Goal: Task Accomplishment & Management: Complete application form

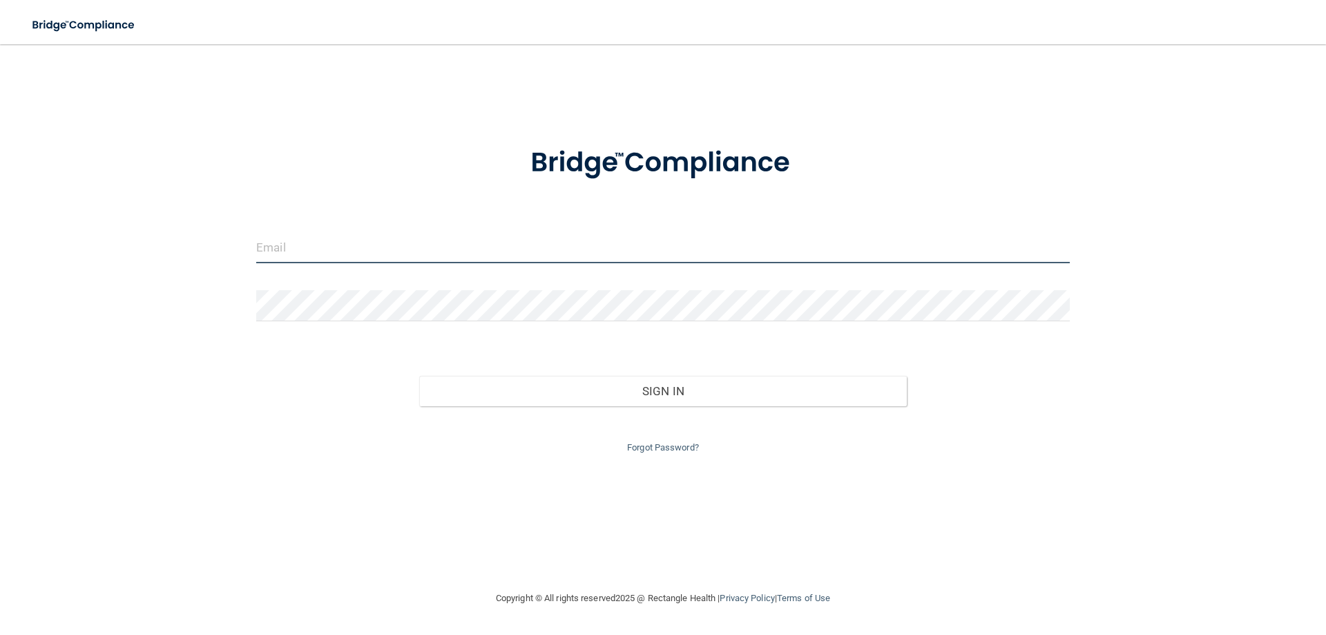
click at [318, 247] on input "email" at bounding box center [663, 247] width 814 height 31
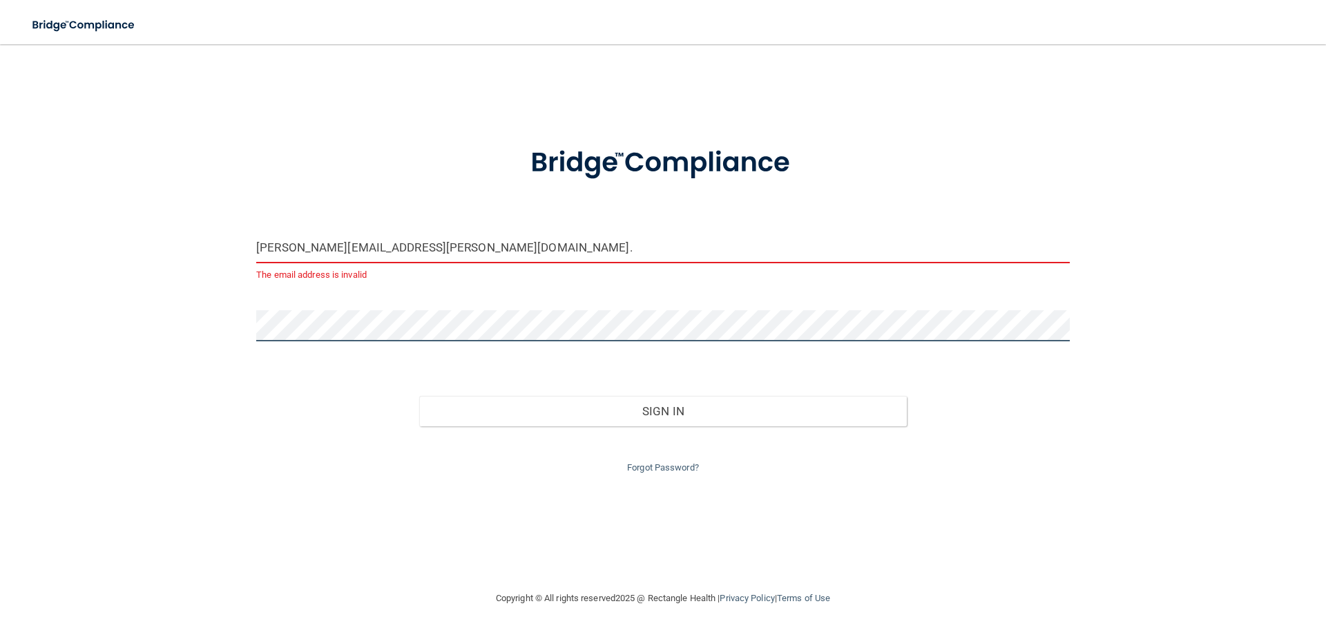
click at [419, 396] on button "Sign In" at bounding box center [663, 411] width 488 height 30
drag, startPoint x: 497, startPoint y: 245, endPoint x: 158, endPoint y: 258, distance: 338.7
click at [158, 258] on div "Michael.Flamenbaum@mpda-mn.com. The email address is invalid Invalid email/pass…" at bounding box center [663, 317] width 1271 height 518
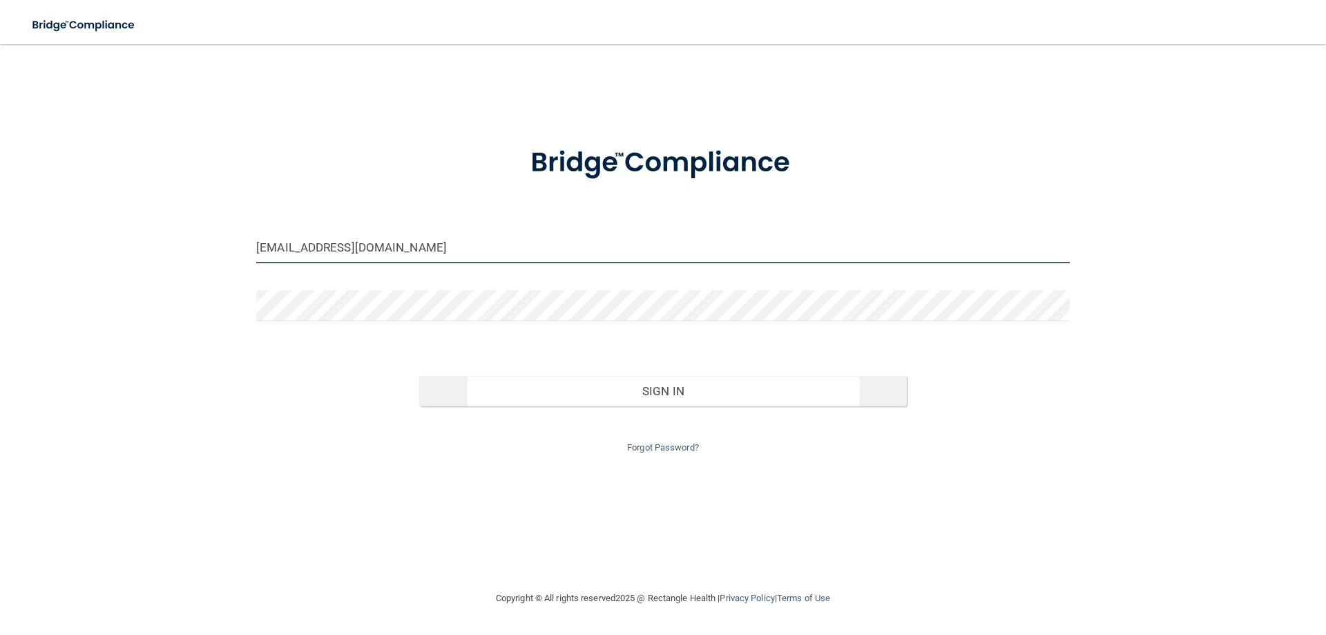
type input "[EMAIL_ADDRESS][DOMAIN_NAME]"
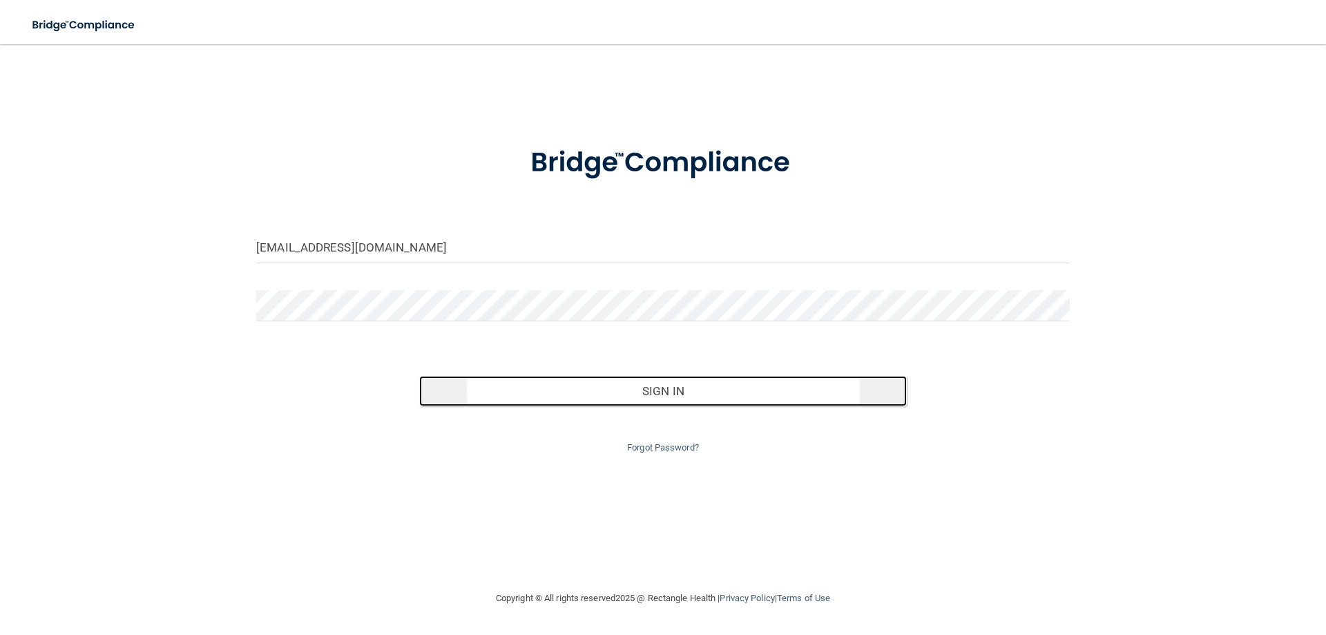
click at [676, 397] on button "Sign In" at bounding box center [663, 391] width 488 height 30
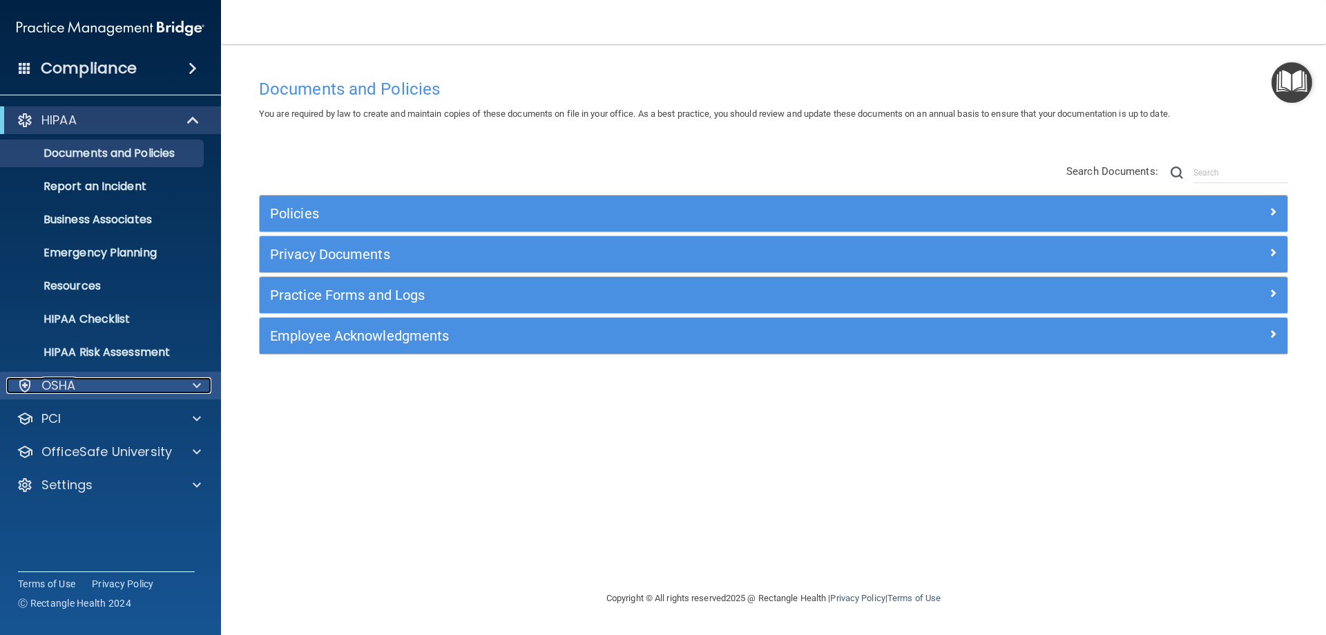
click at [196, 381] on span at bounding box center [197, 385] width 8 height 17
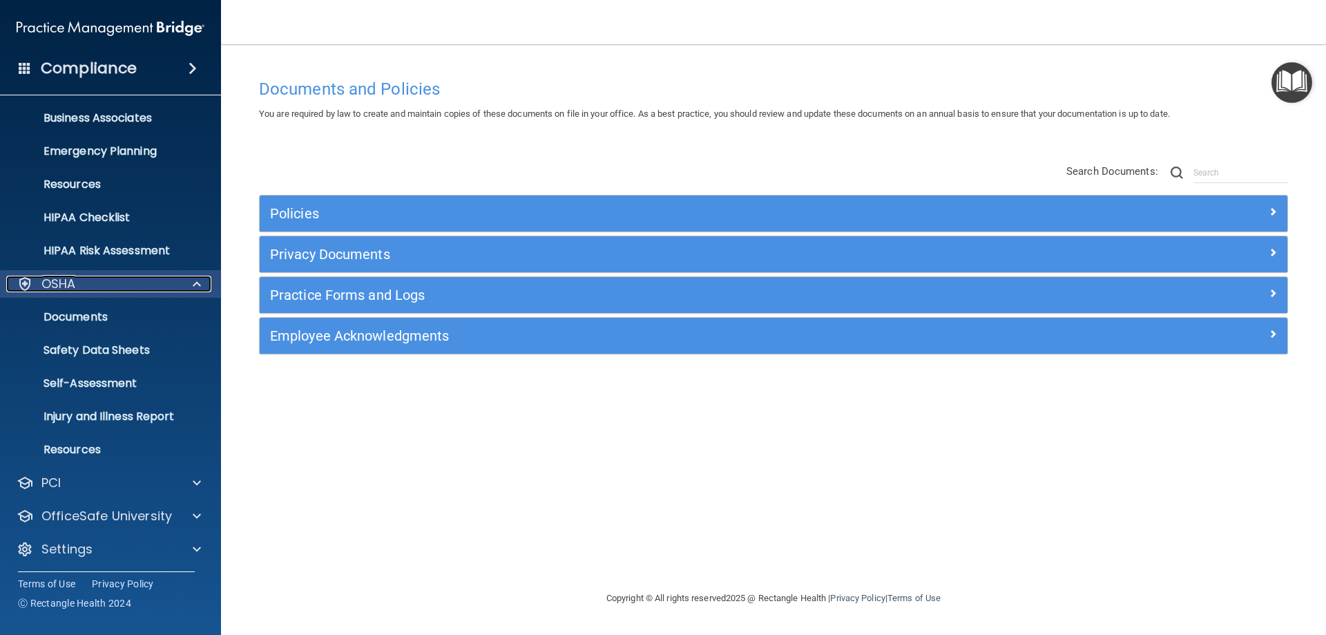
scroll to position [104, 0]
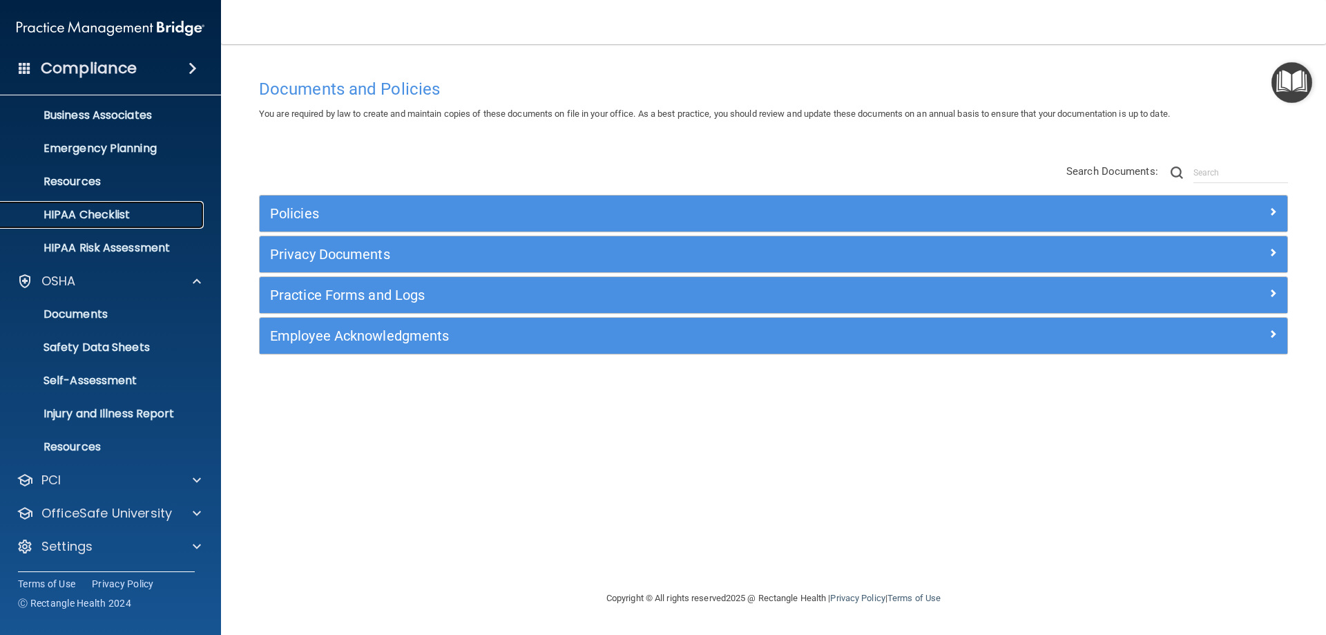
click at [106, 216] on p "HIPAA Checklist" at bounding box center [103, 215] width 189 height 14
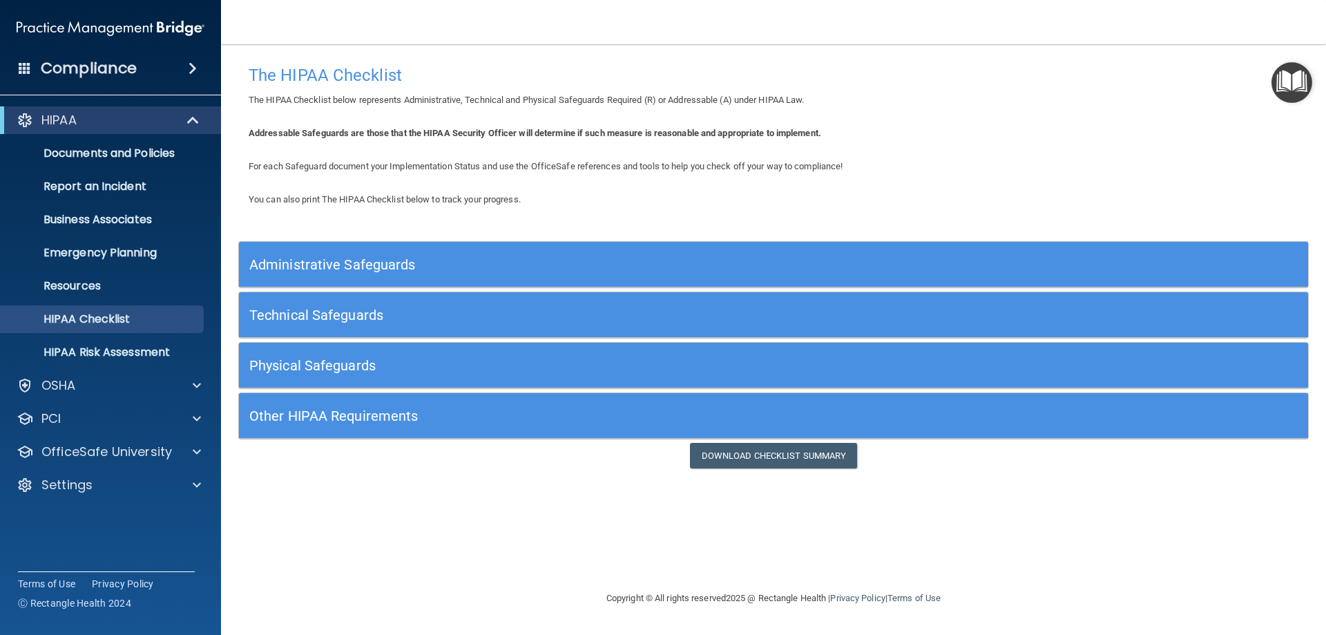
click at [423, 262] on h5 "Administrative Safeguards" at bounding box center [639, 264] width 781 height 15
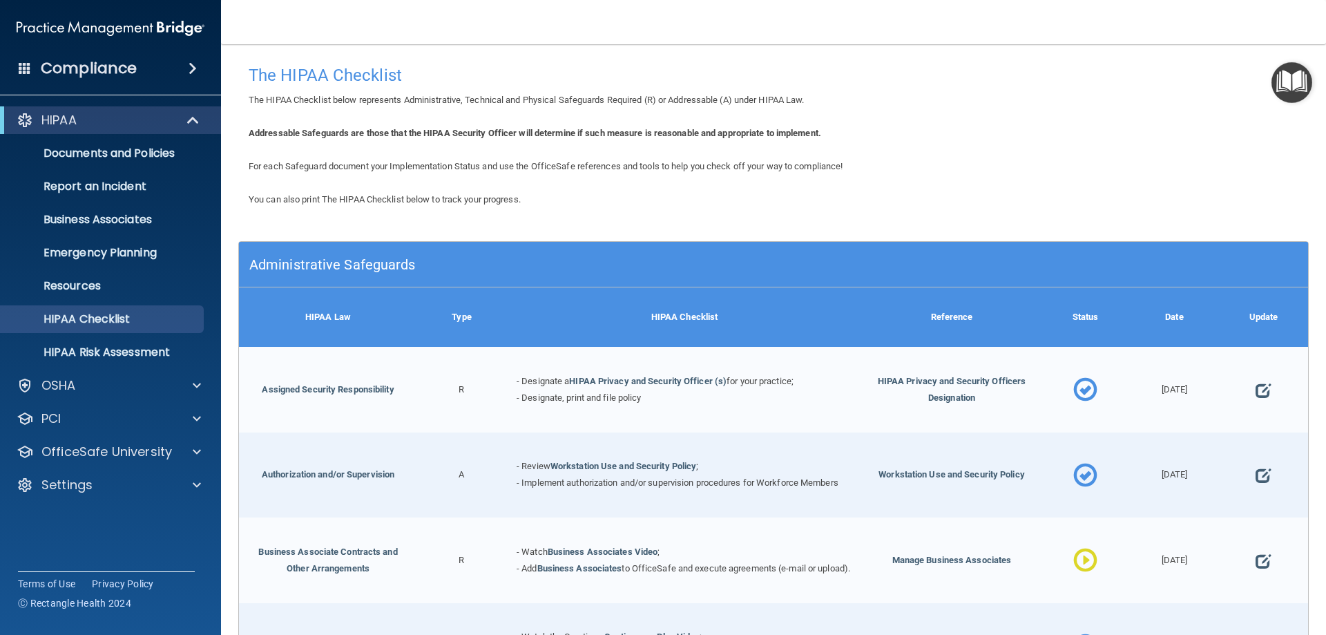
scroll to position [138, 0]
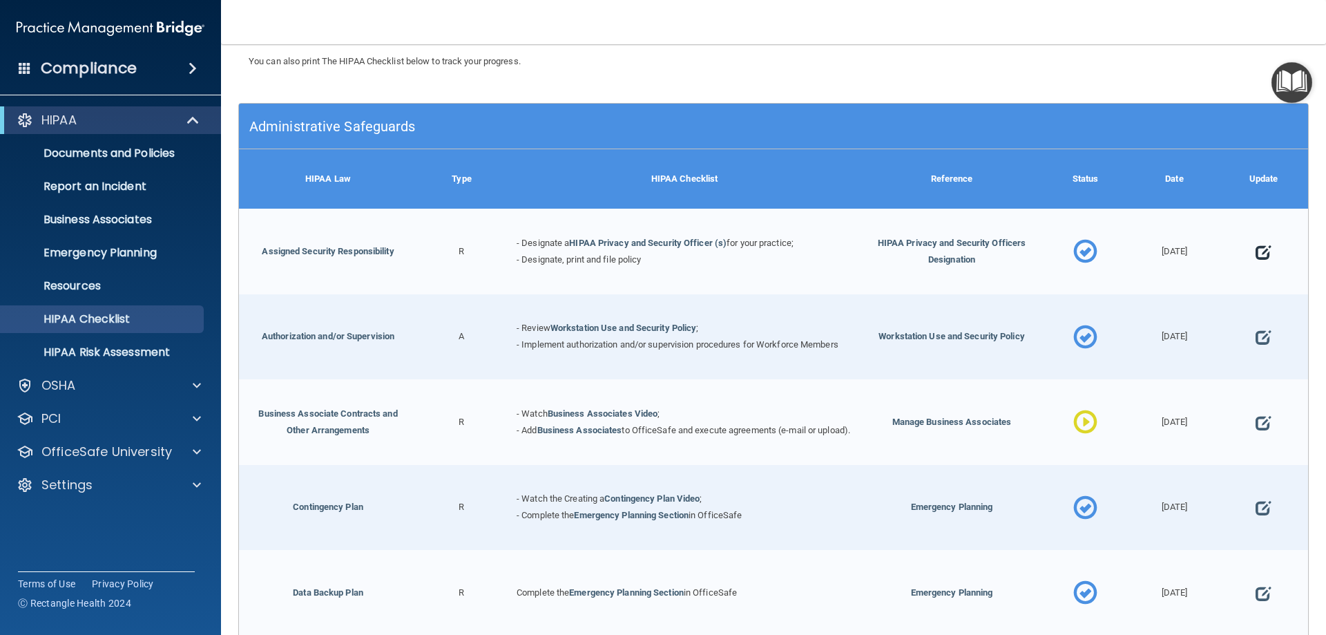
click at [1258, 251] on span at bounding box center [1263, 252] width 15 height 43
select select "completed"
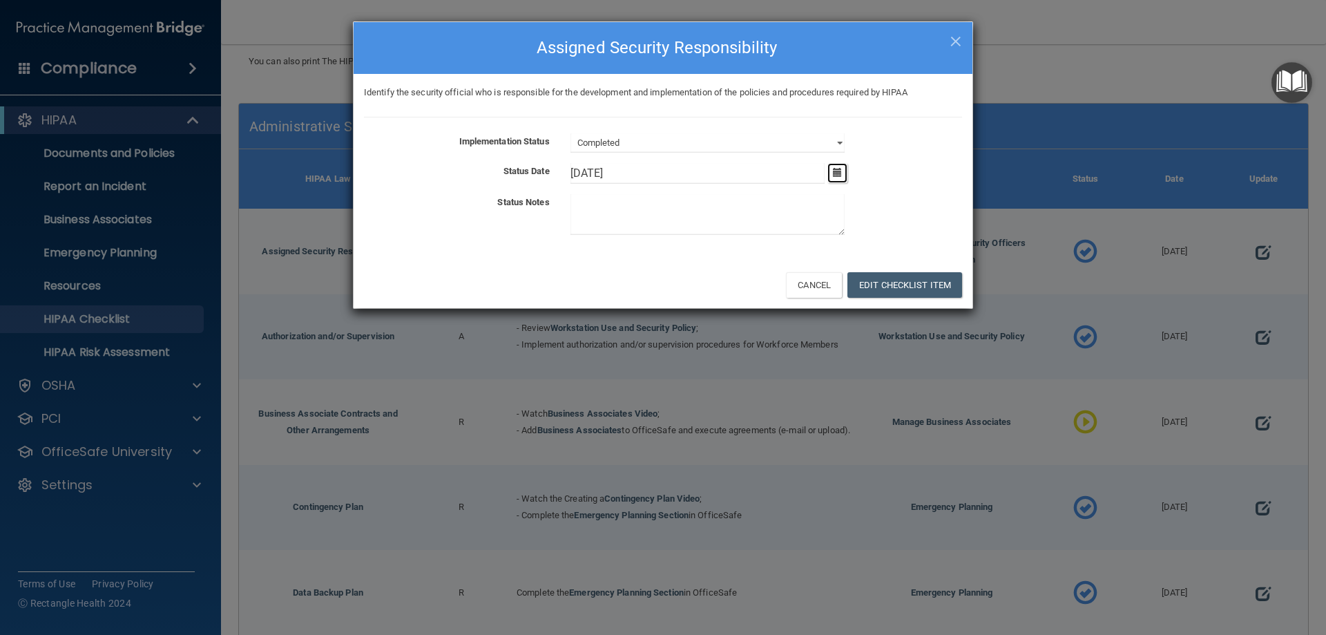
click at [837, 171] on icon "button" at bounding box center [837, 172] width 9 height 9
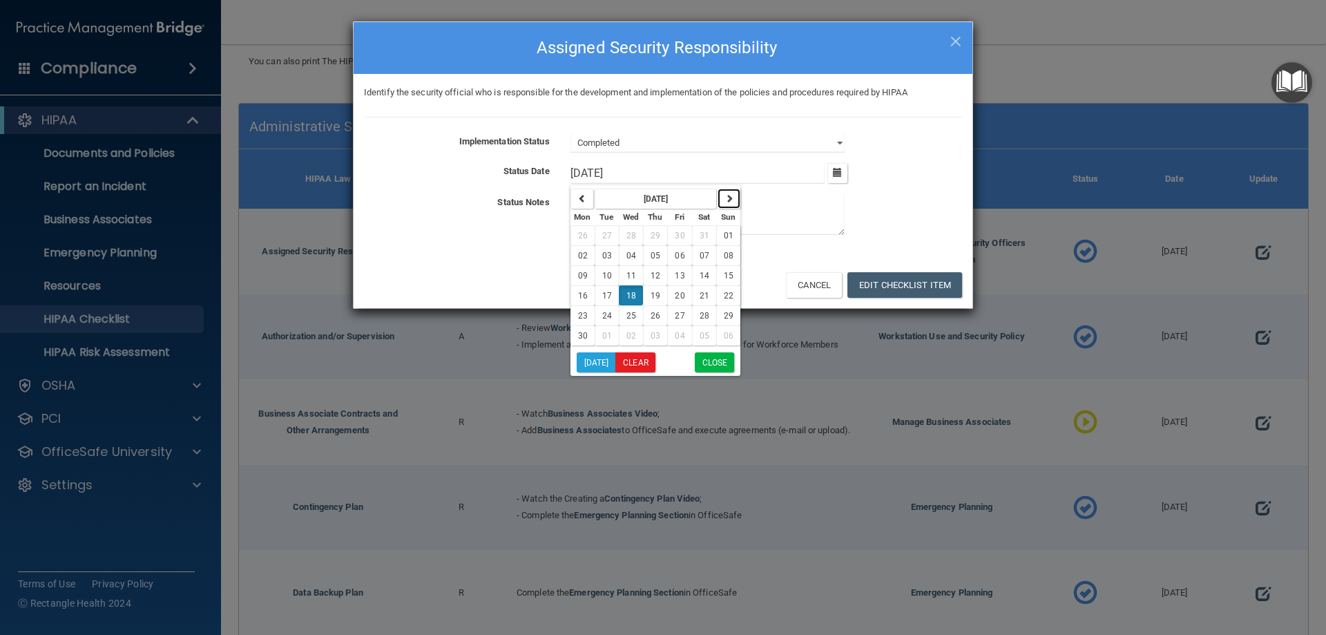
click at [729, 198] on icon "button" at bounding box center [729, 198] width 8 height 8
click at [584, 196] on icon "button" at bounding box center [582, 198] width 8 height 8
click at [669, 204] on strong "September 2024" at bounding box center [656, 199] width 25 height 10
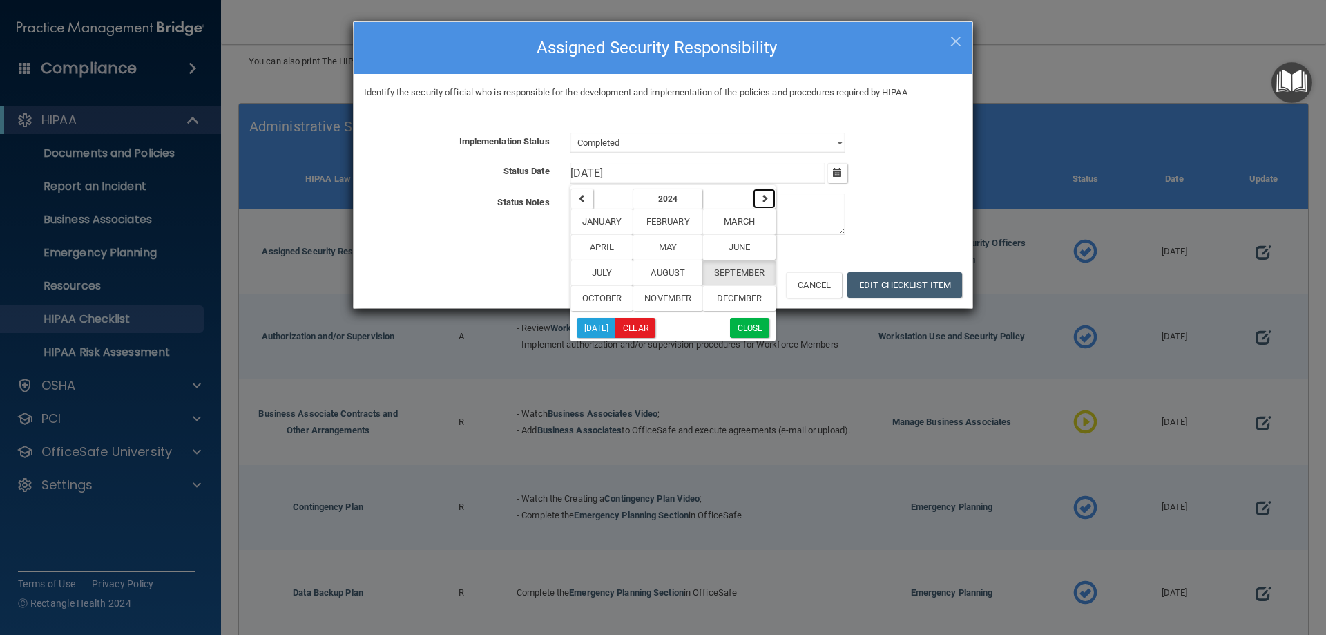
click at [765, 200] on icon "button" at bounding box center [765, 198] width 8 height 8
click at [749, 274] on span "September" at bounding box center [739, 272] width 50 height 10
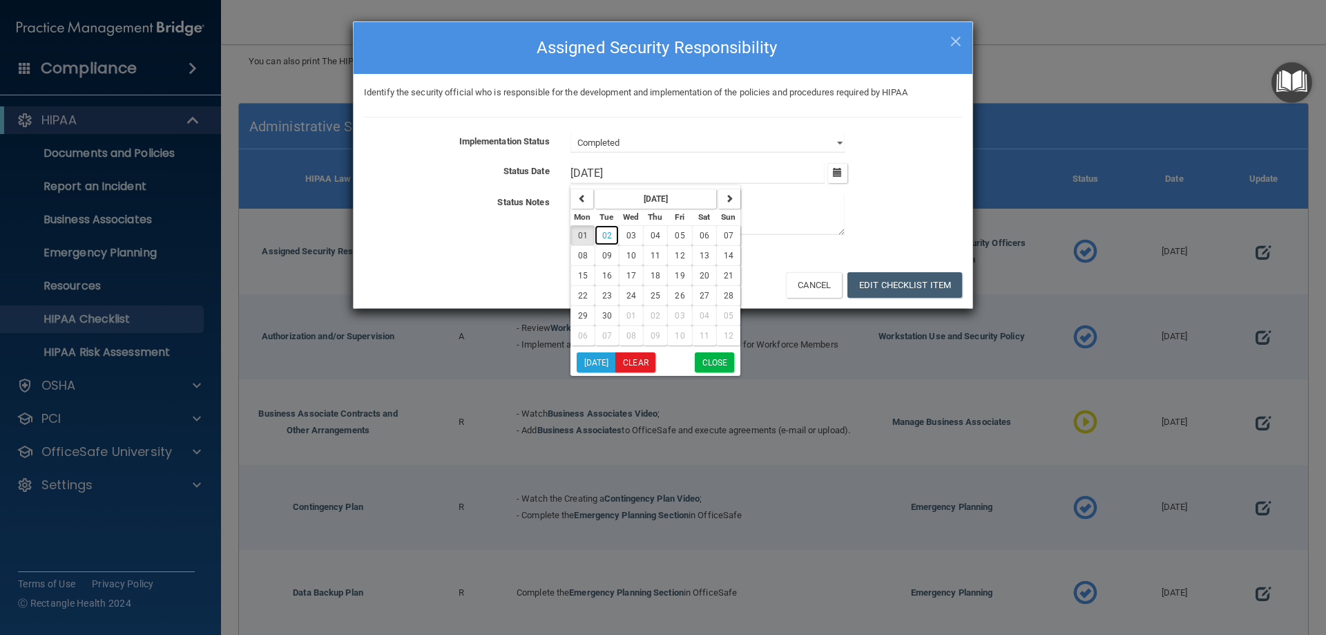
click at [608, 234] on span "02" at bounding box center [607, 236] width 10 height 10
type input "9/2/25"
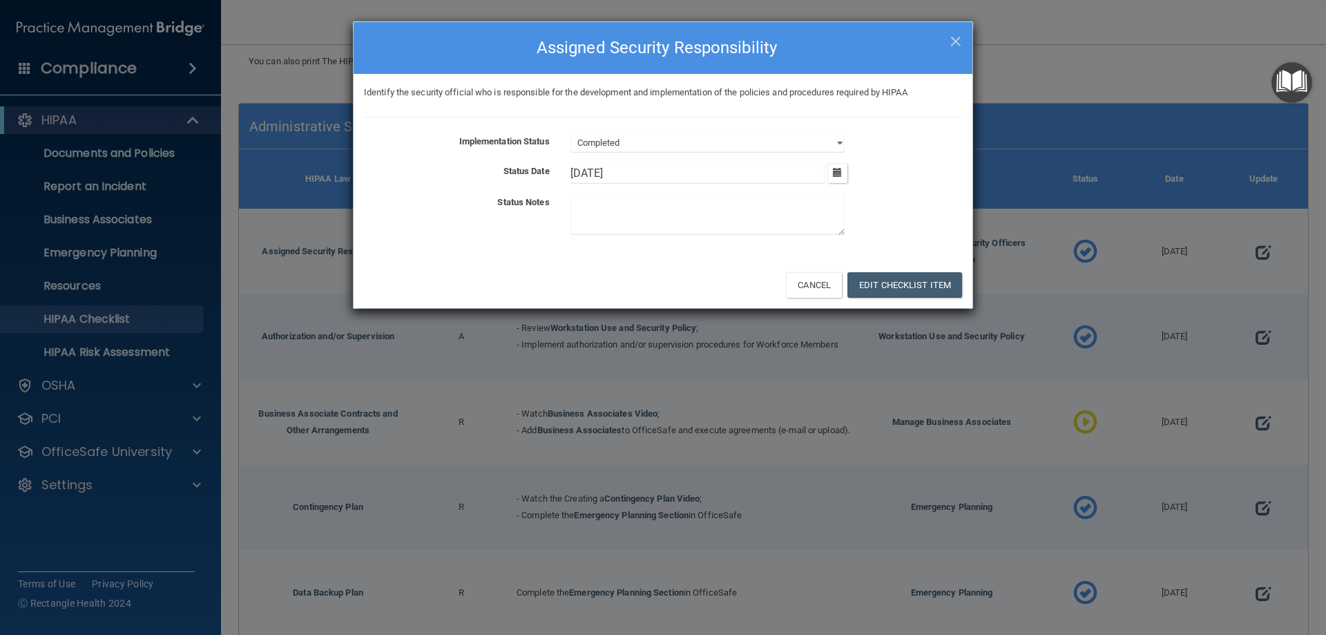
click at [602, 204] on textarea at bounding box center [708, 214] width 274 height 41
type textarea "a"
click at [897, 246] on div "Identify the security official who is responsible for the development and imple…" at bounding box center [663, 167] width 619 height 187
click at [957, 35] on span "×" at bounding box center [956, 40] width 12 height 28
type input "9/19/24"
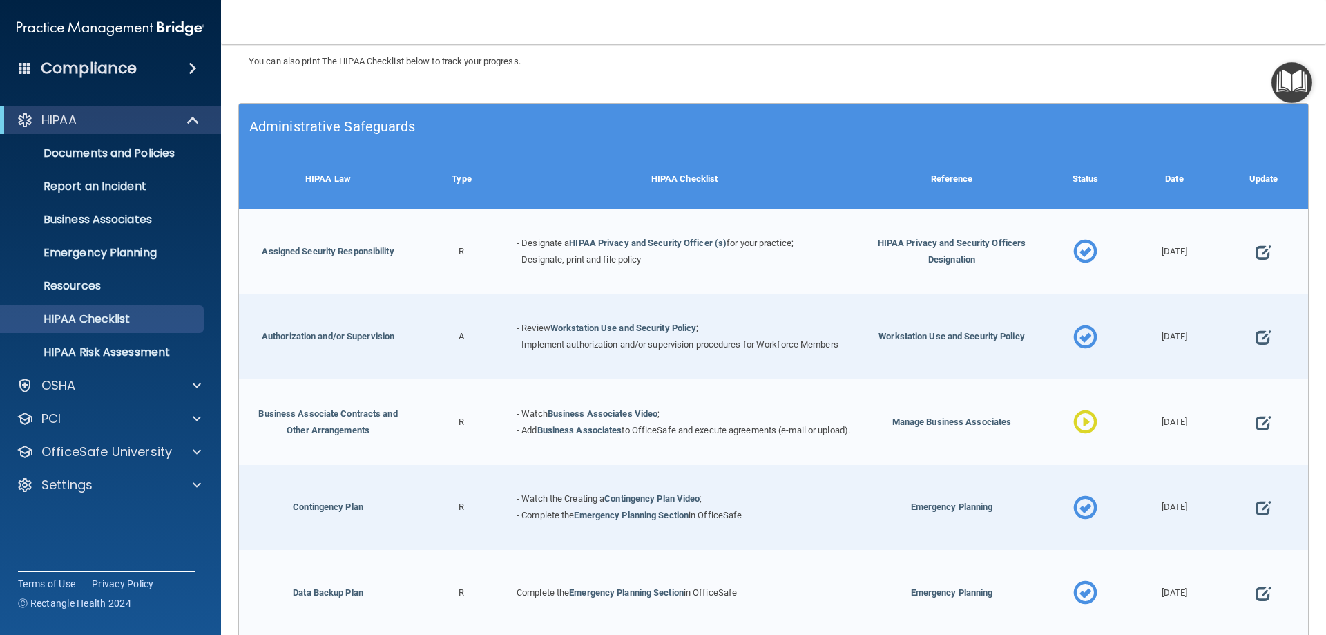
click at [1161, 254] on div "9/19/24" at bounding box center [1174, 252] width 89 height 86
click at [1256, 251] on span at bounding box center [1263, 252] width 15 height 43
select select "completed"
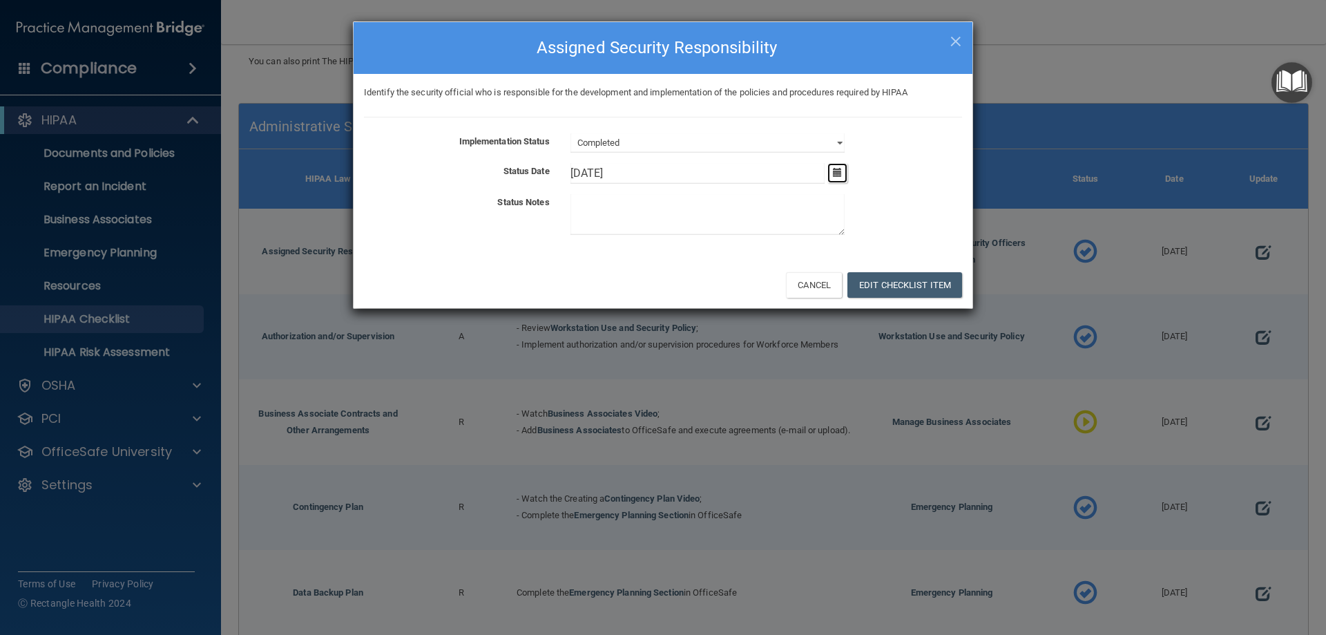
click at [839, 181] on button "button" at bounding box center [838, 173] width 20 height 20
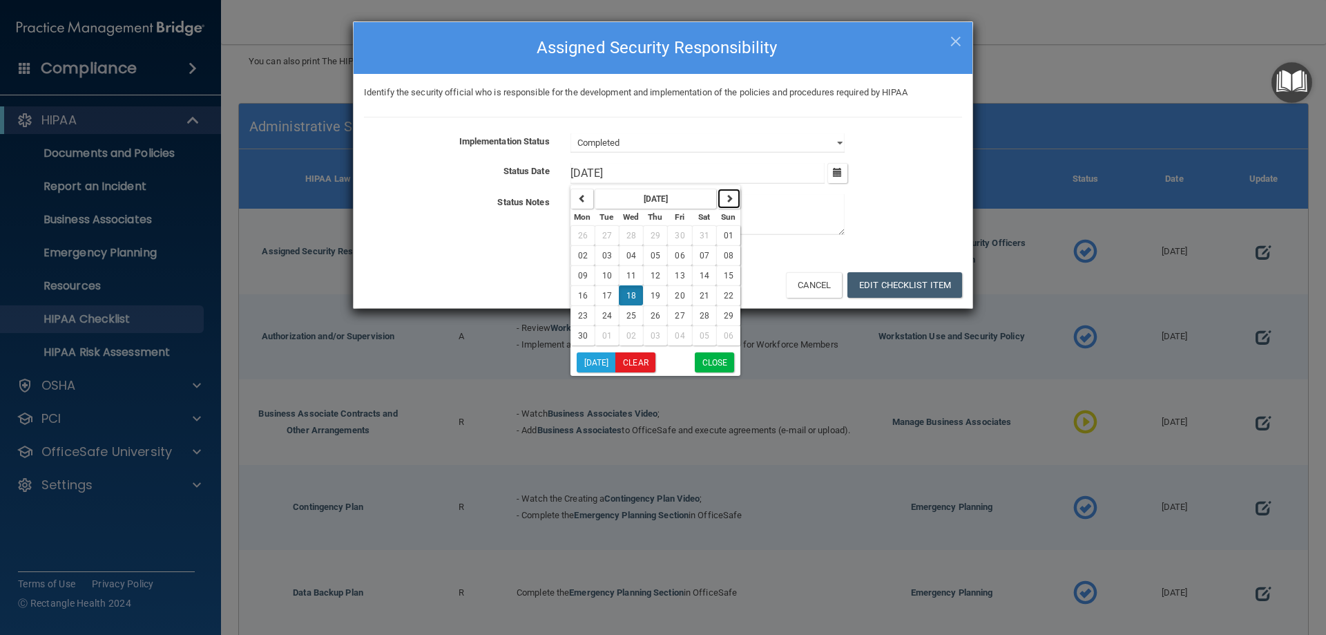
click at [725, 198] on icon "button" at bounding box center [729, 198] width 8 height 8
click at [687, 202] on button "October 2024" at bounding box center [656, 199] width 122 height 20
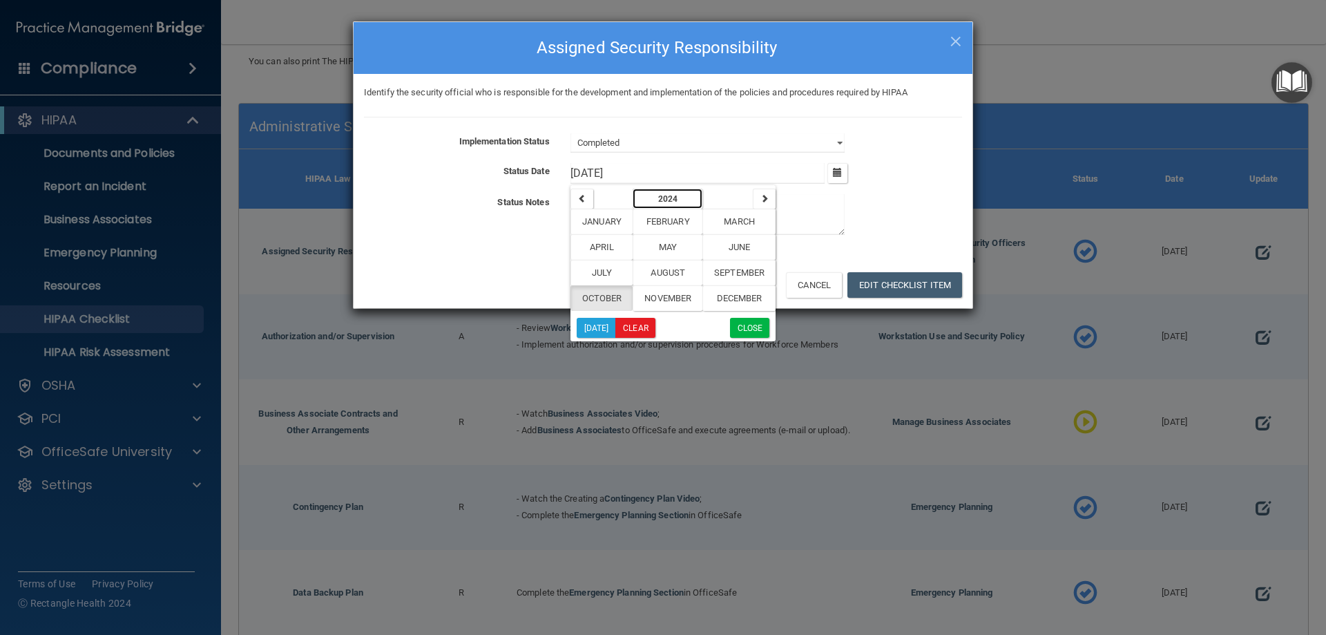
click at [687, 202] on button "2024" at bounding box center [668, 199] width 70 height 20
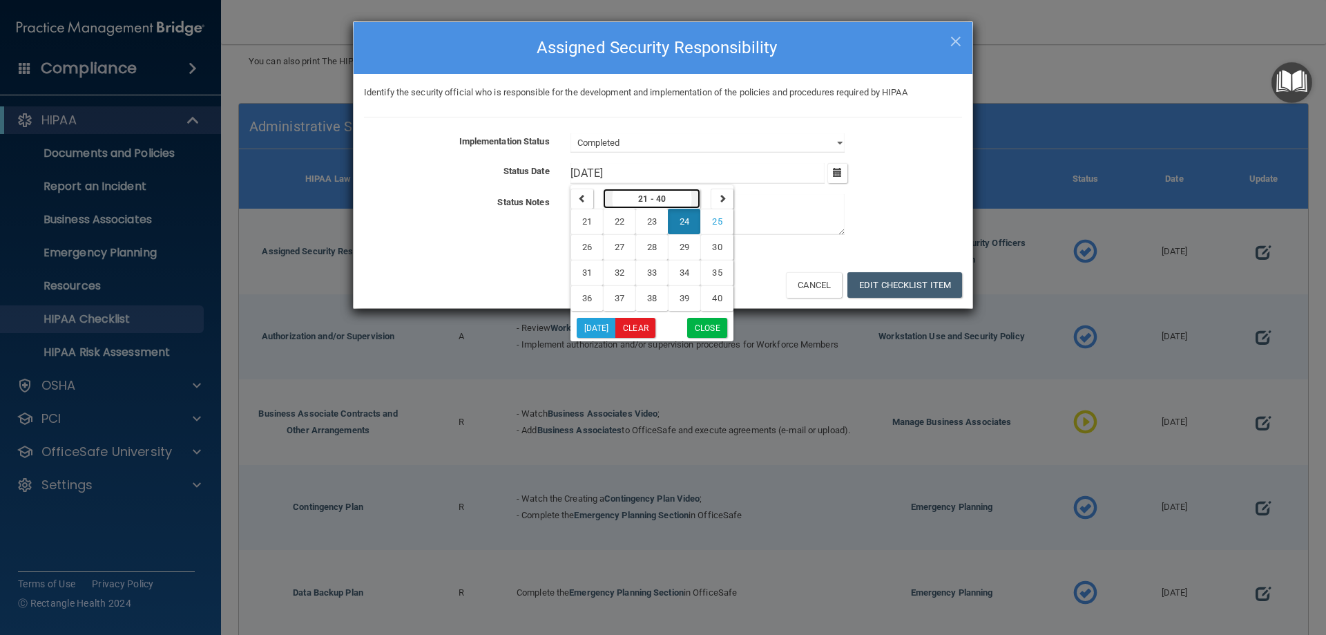
click at [669, 193] on button "21 - 40" at bounding box center [652, 199] width 98 height 20
click at [717, 222] on span "25" at bounding box center [717, 221] width 10 height 10
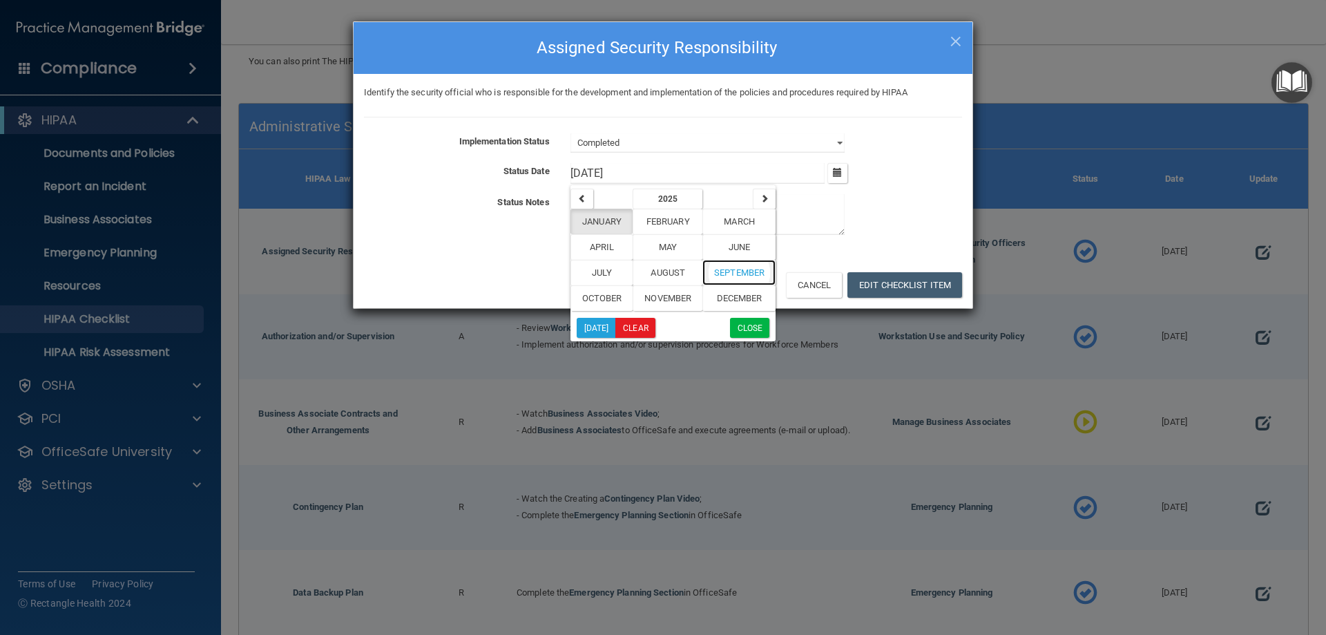
click at [730, 278] on span "September" at bounding box center [739, 272] width 50 height 10
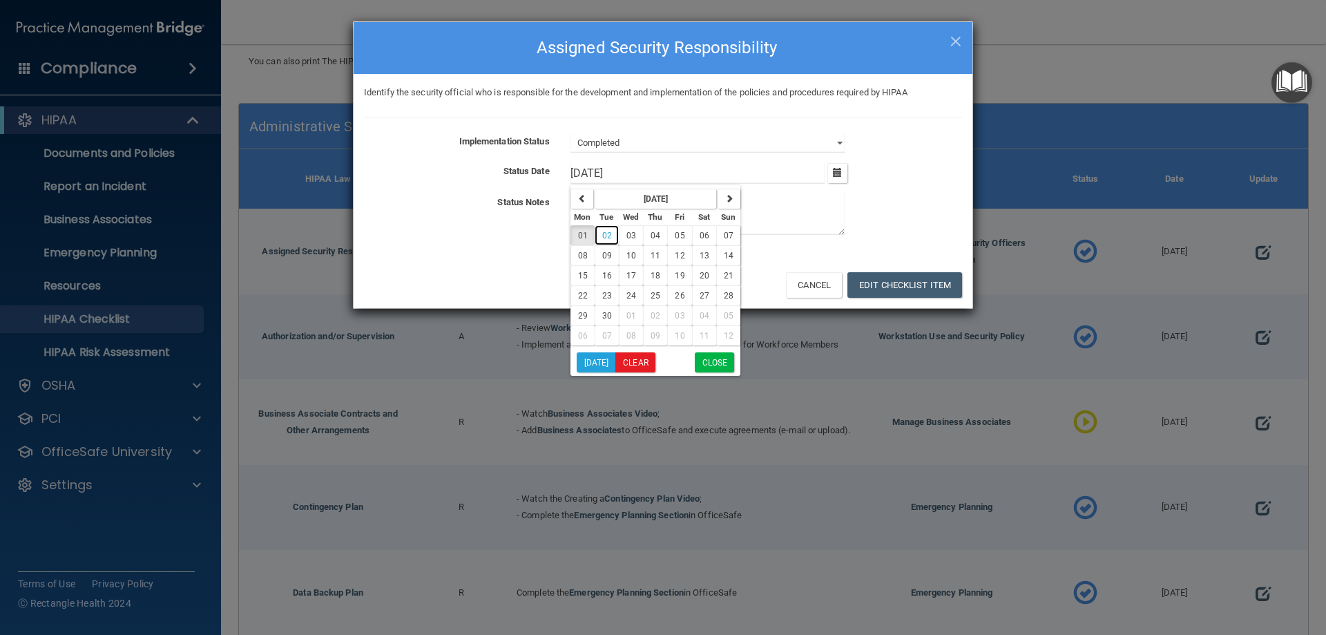
click at [604, 233] on span "02" at bounding box center [607, 236] width 10 height 10
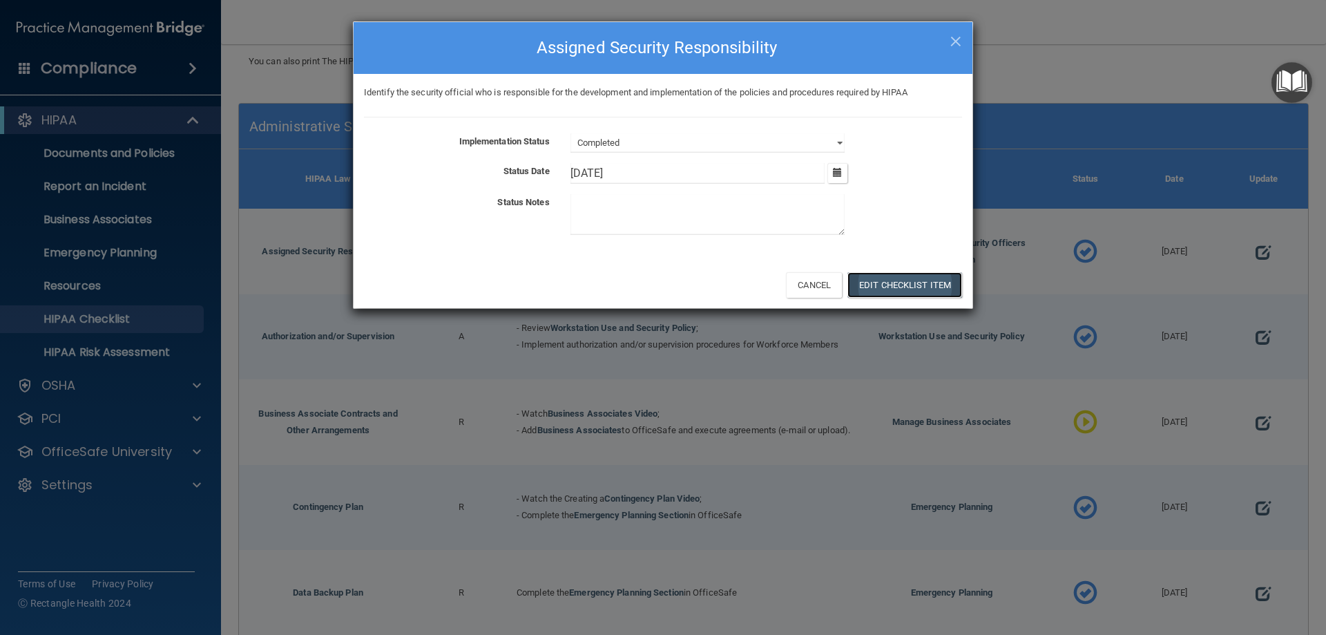
click at [870, 279] on button "Edit Checklist Item" at bounding box center [905, 285] width 115 height 26
type input "[DATE]"
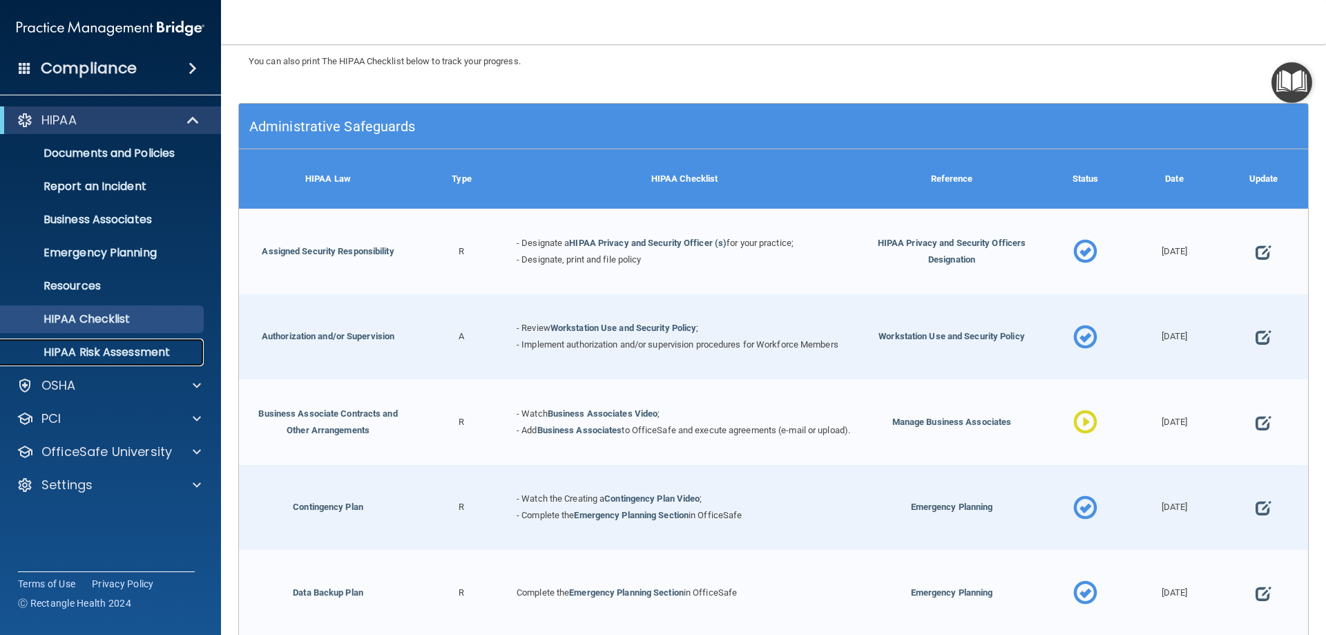
click at [160, 342] on link "HIPAA Risk Assessment" at bounding box center [95, 352] width 218 height 28
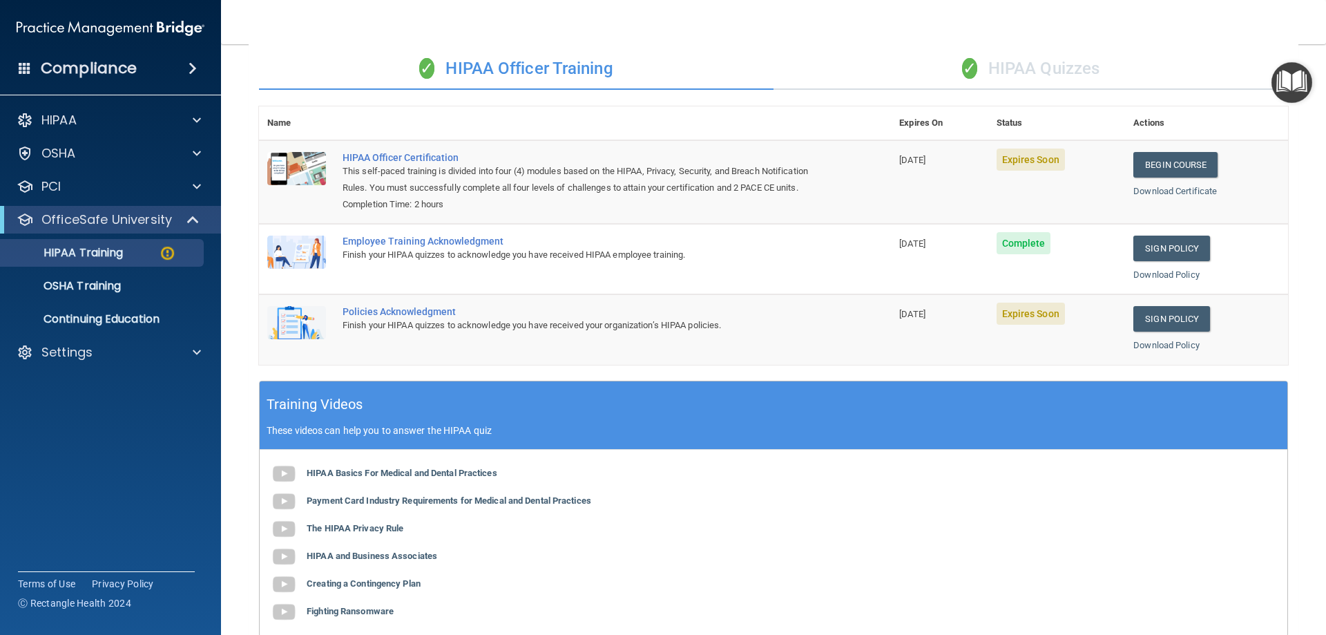
scroll to position [19, 0]
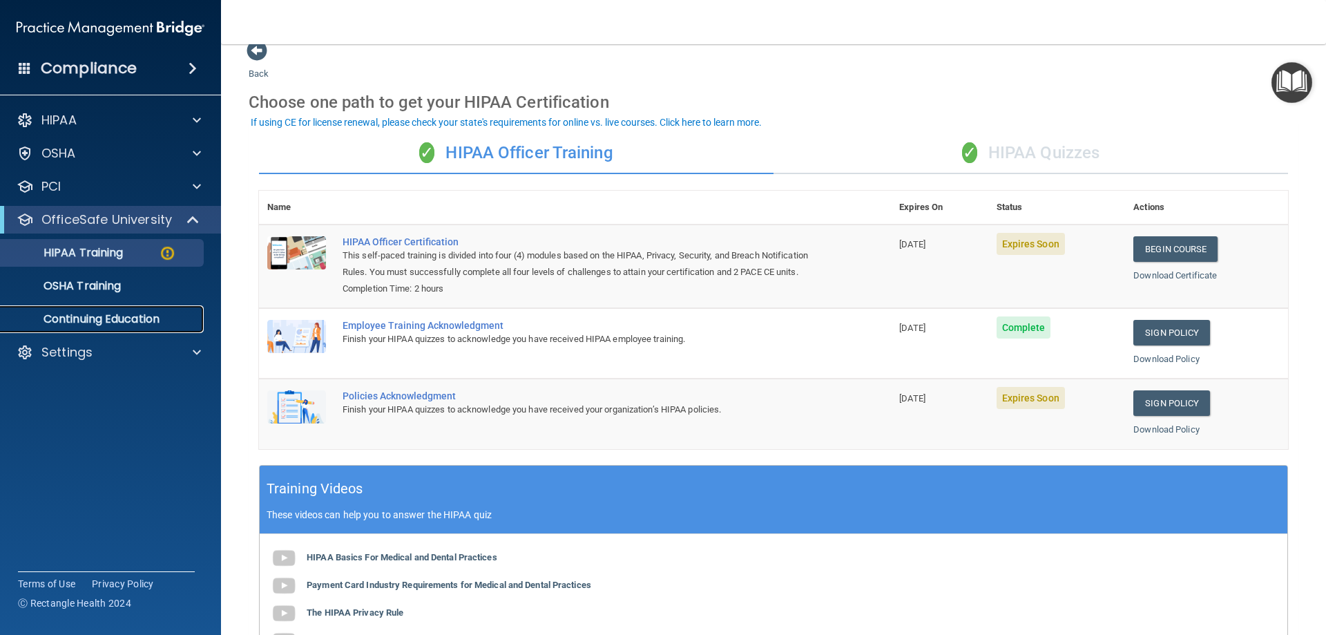
click at [151, 320] on p "Continuing Education" at bounding box center [103, 319] width 189 height 14
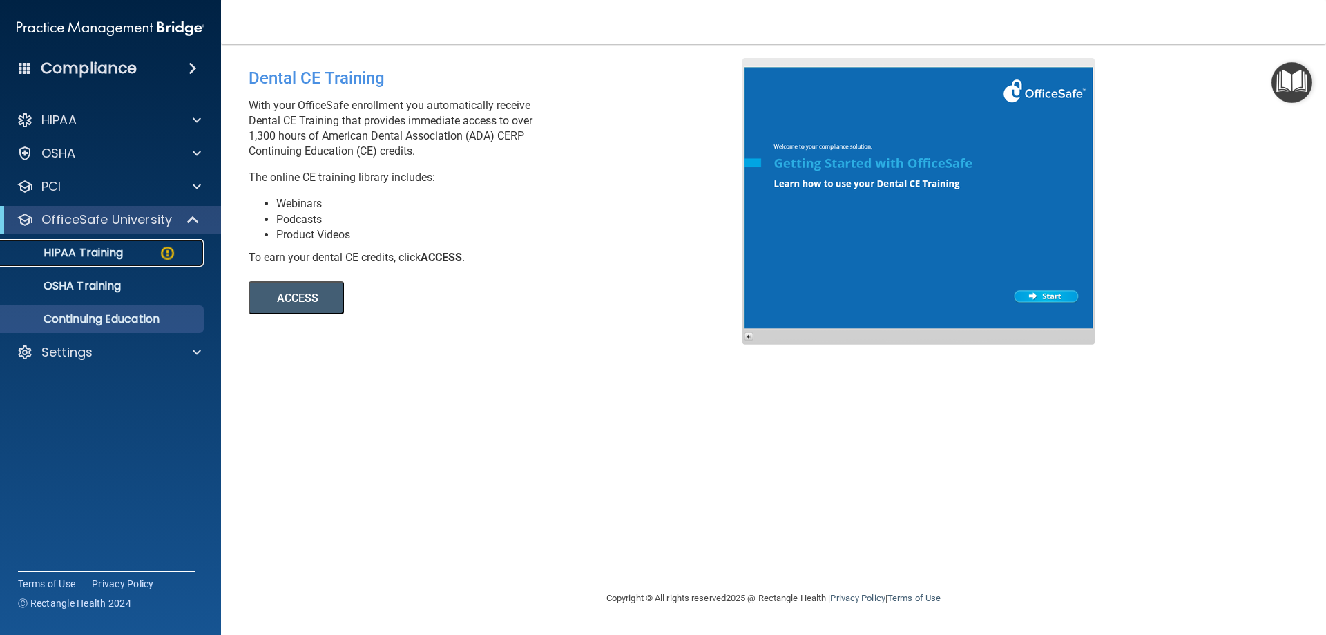
click at [112, 260] on link "HIPAA Training" at bounding box center [95, 253] width 218 height 28
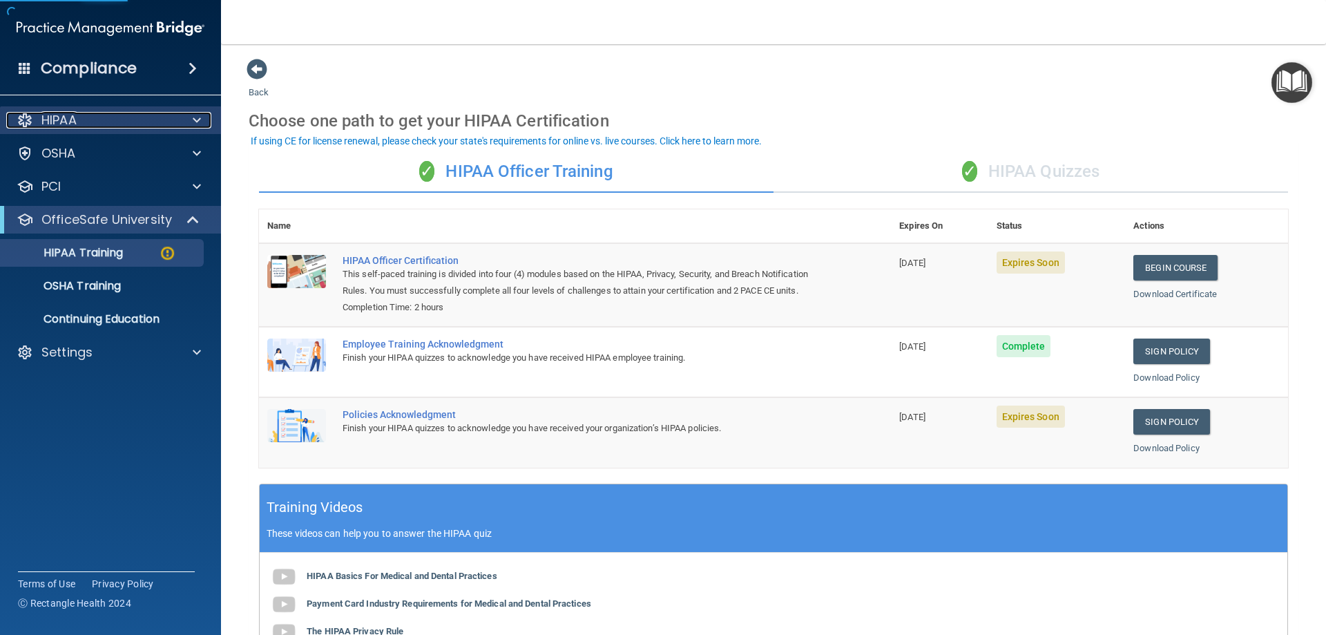
click at [195, 124] on span at bounding box center [197, 120] width 8 height 17
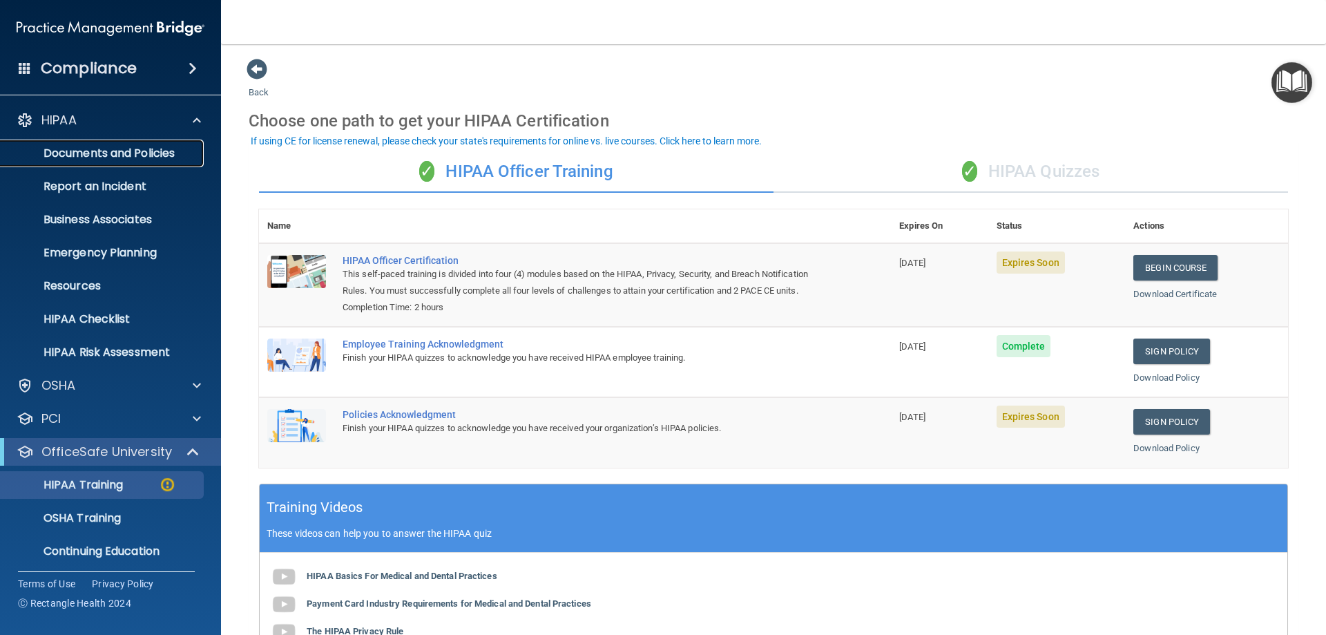
click at [163, 160] on p "Documents and Policies" at bounding box center [103, 153] width 189 height 14
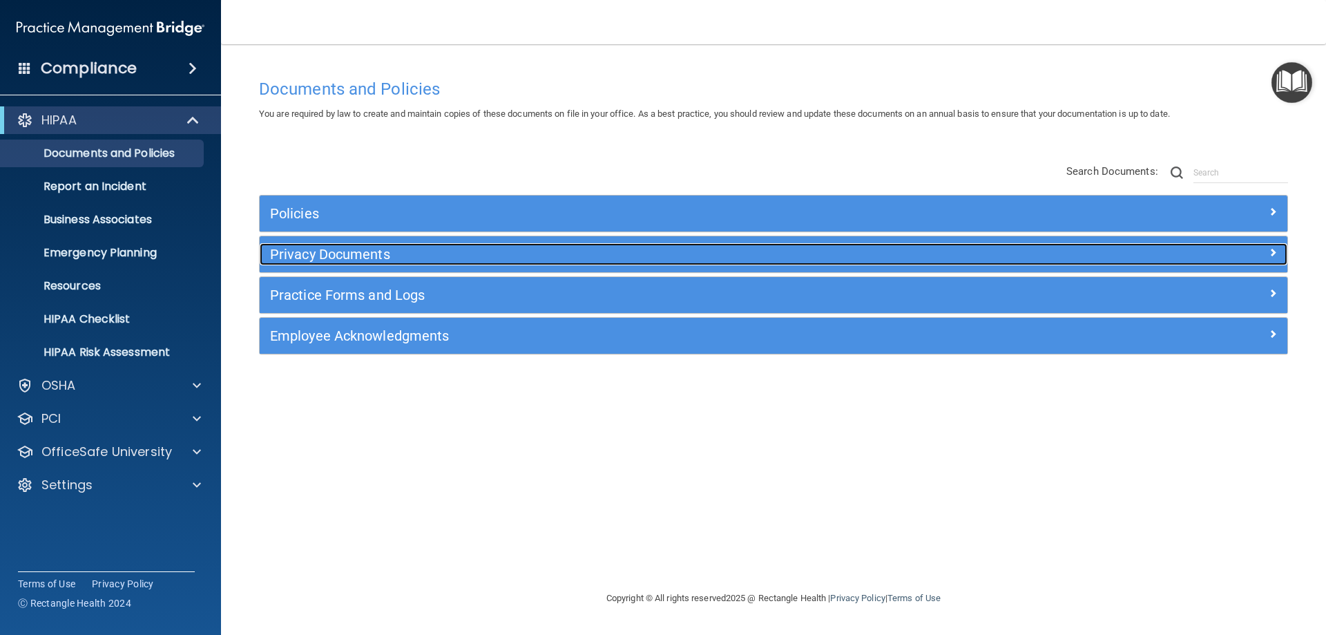
click at [1150, 260] on div at bounding box center [1159, 251] width 257 height 17
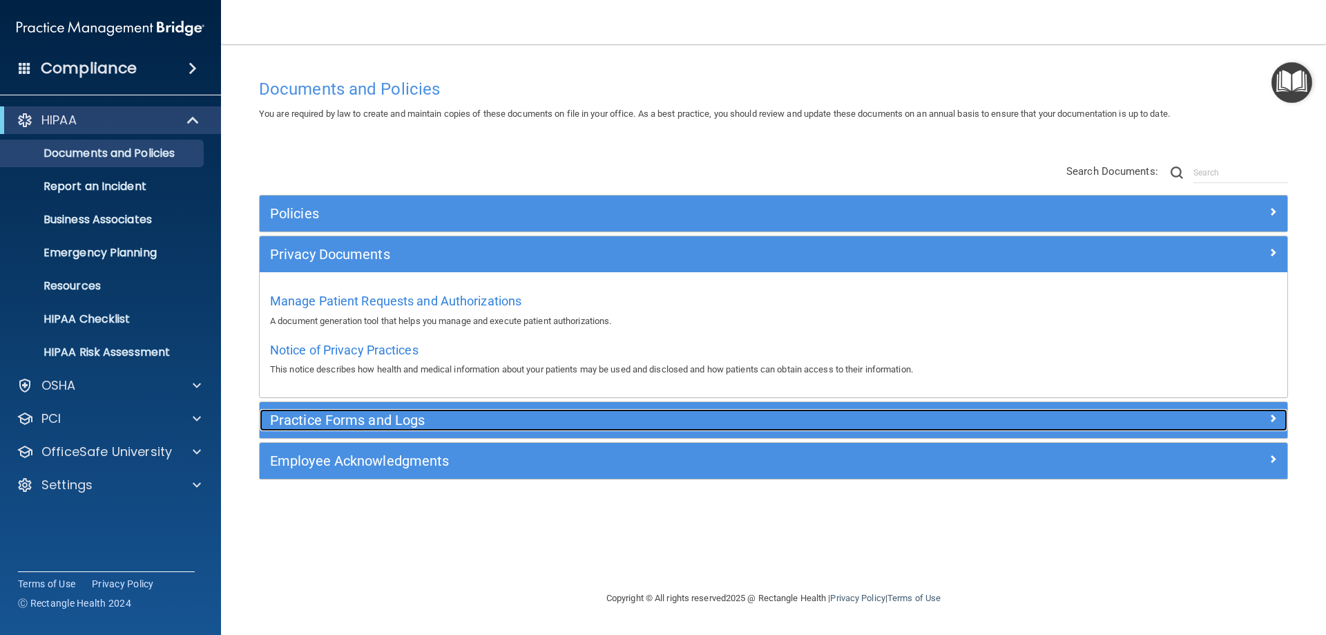
click at [483, 426] on h5 "Practice Forms and Logs" at bounding box center [645, 419] width 750 height 15
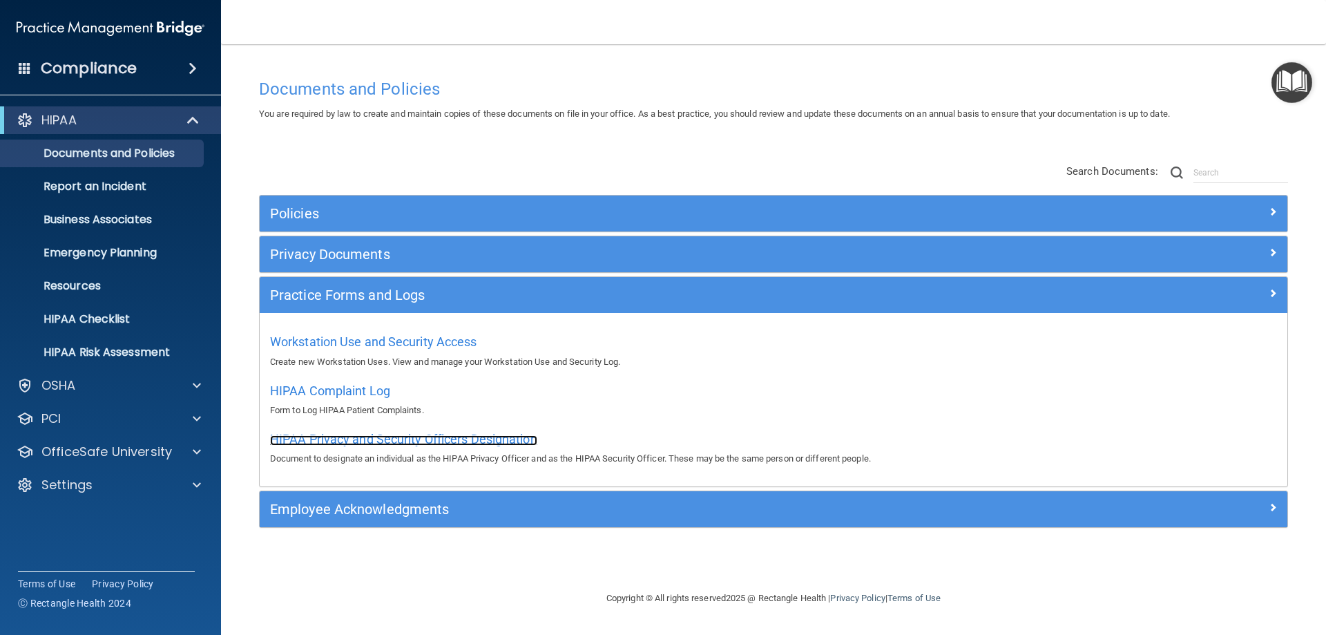
click at [468, 439] on span "HIPAA Privacy and Security Officers Designation" at bounding box center [403, 439] width 267 height 15
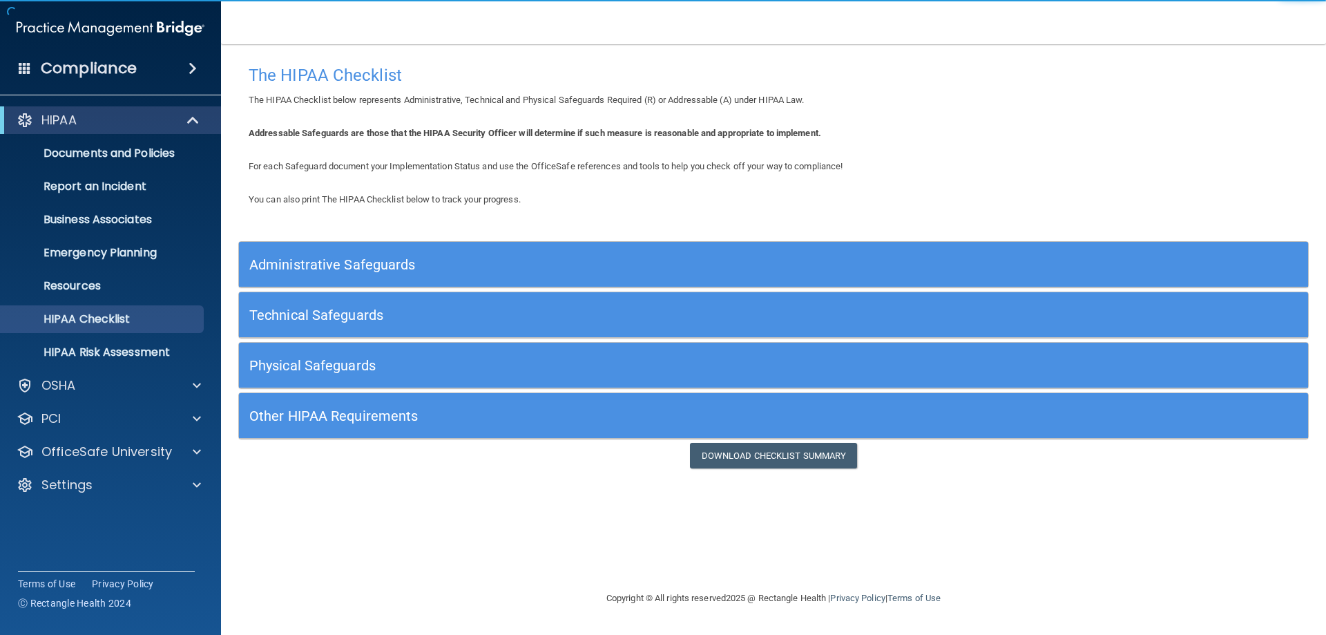
click at [526, 270] on h5 "Administrative Safeguards" at bounding box center [639, 264] width 781 height 15
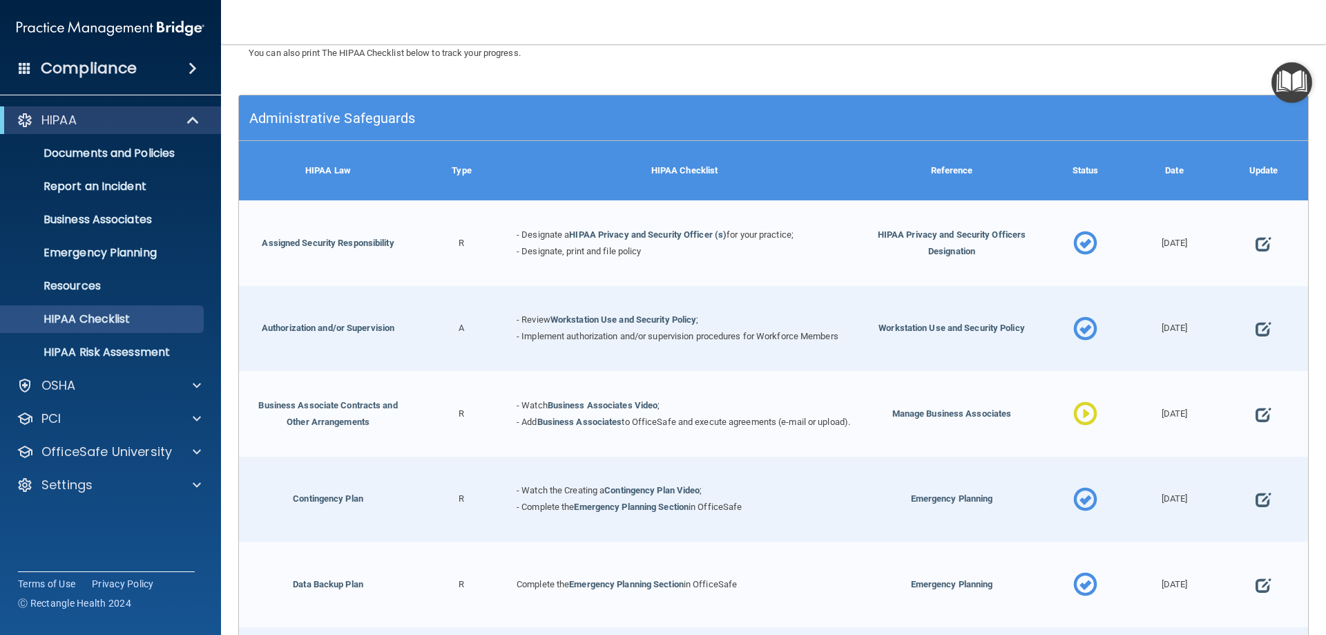
scroll to position [138, 0]
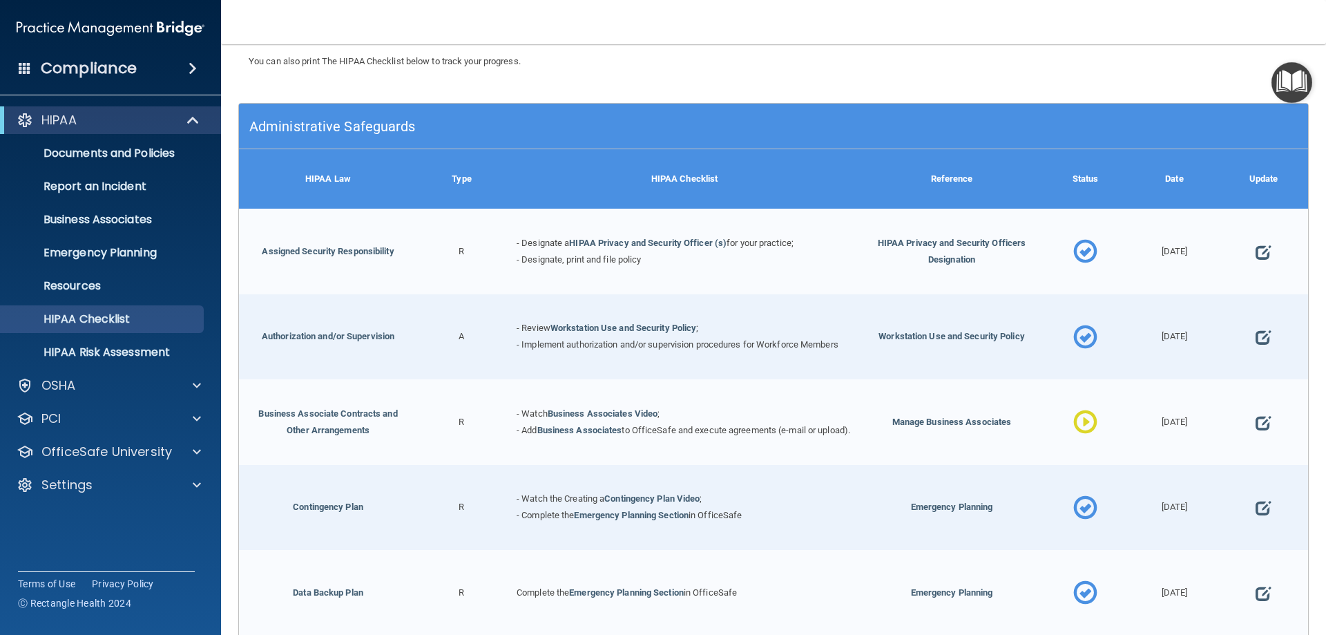
click at [456, 252] on div "R" at bounding box center [461, 252] width 89 height 86
click at [927, 243] on span "HIPAA Privacy and Security Officers Designation" at bounding box center [952, 251] width 149 height 27
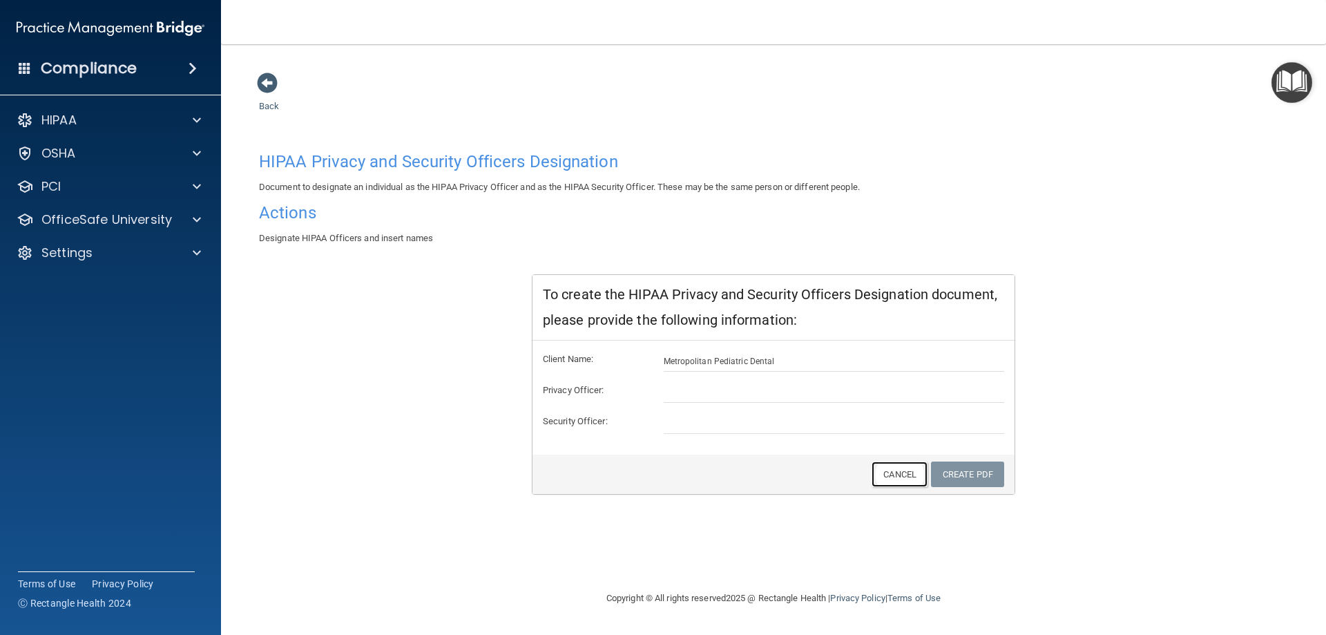
click at [879, 478] on link "Cancel" at bounding box center [900, 474] width 56 height 26
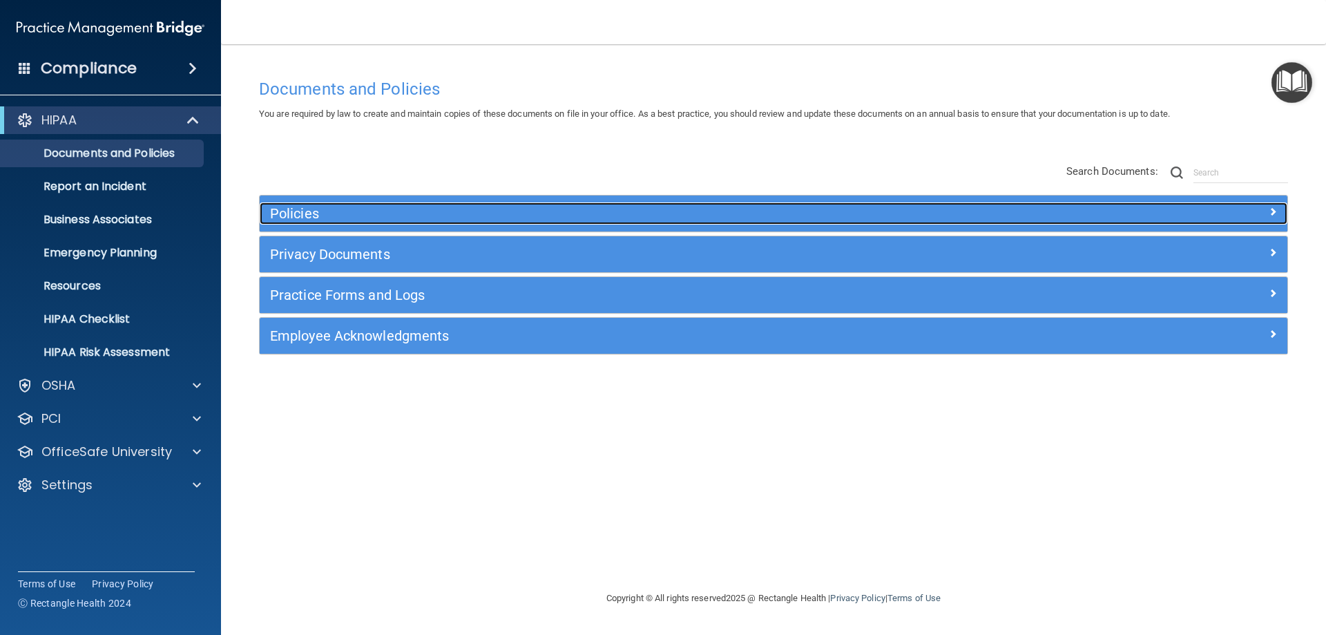
click at [1245, 207] on div at bounding box center [1159, 210] width 257 height 17
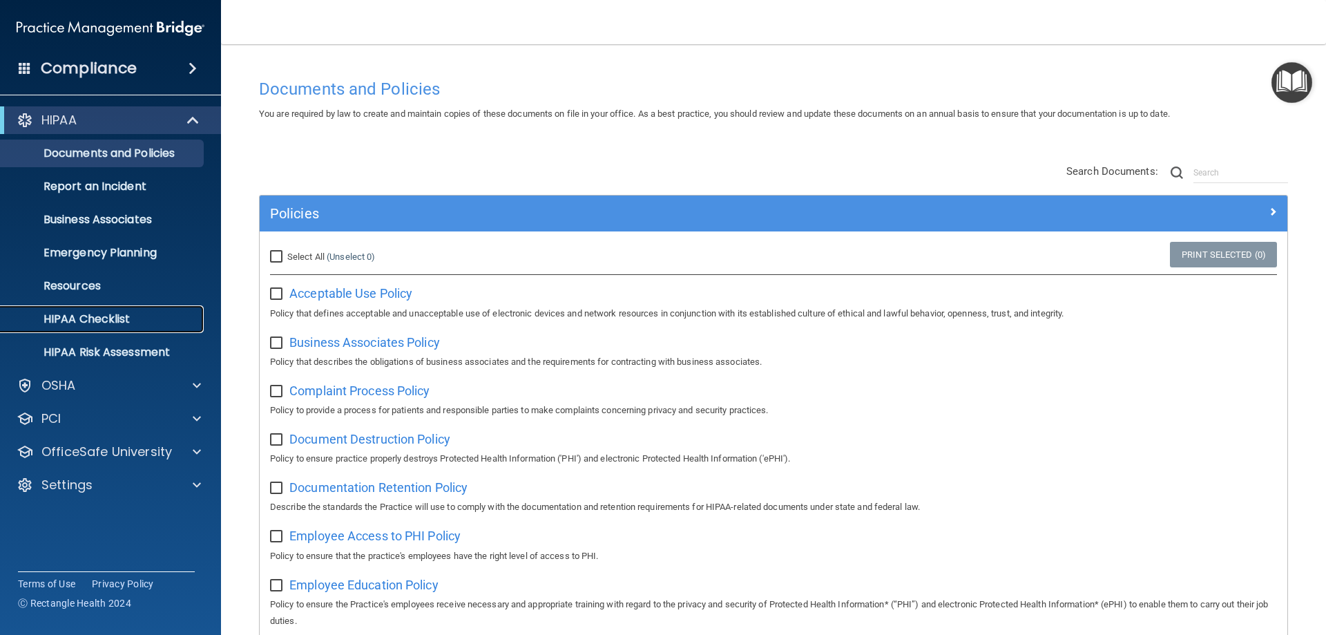
click at [112, 323] on p "HIPAA Checklist" at bounding box center [103, 319] width 189 height 14
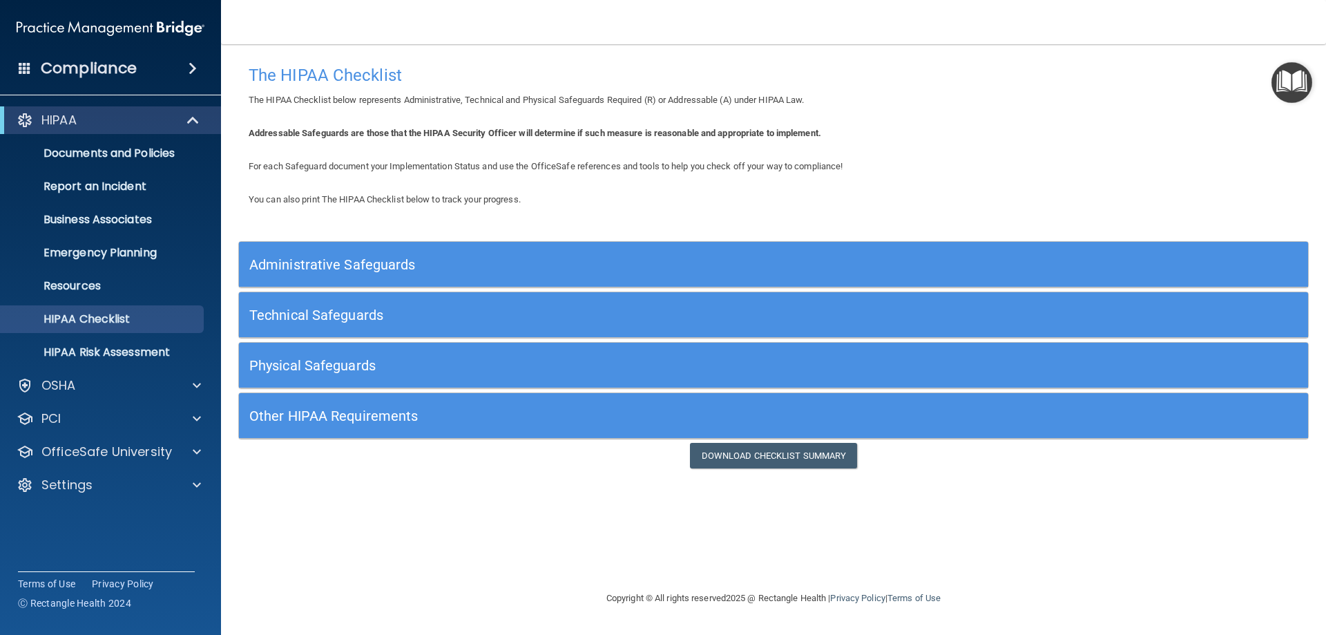
click at [1294, 78] on img "Open Resource Center" at bounding box center [1292, 82] width 41 height 41
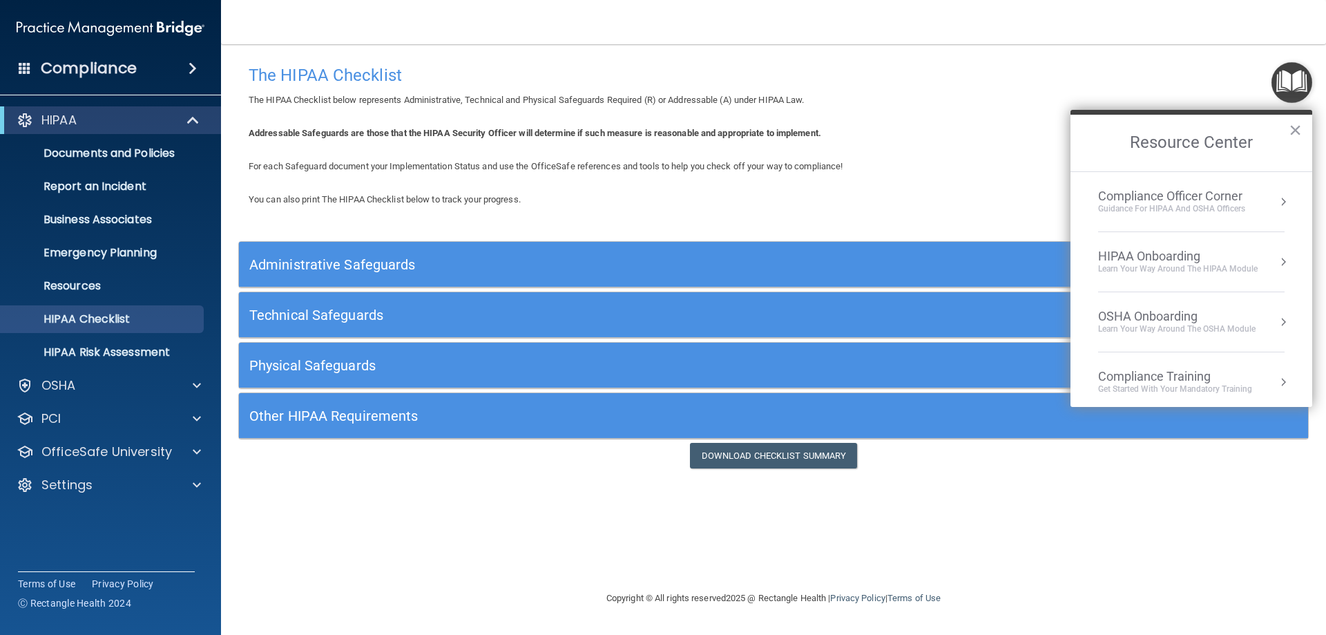
click at [1232, 196] on div "Compliance Officer Corner" at bounding box center [1171, 196] width 147 height 15
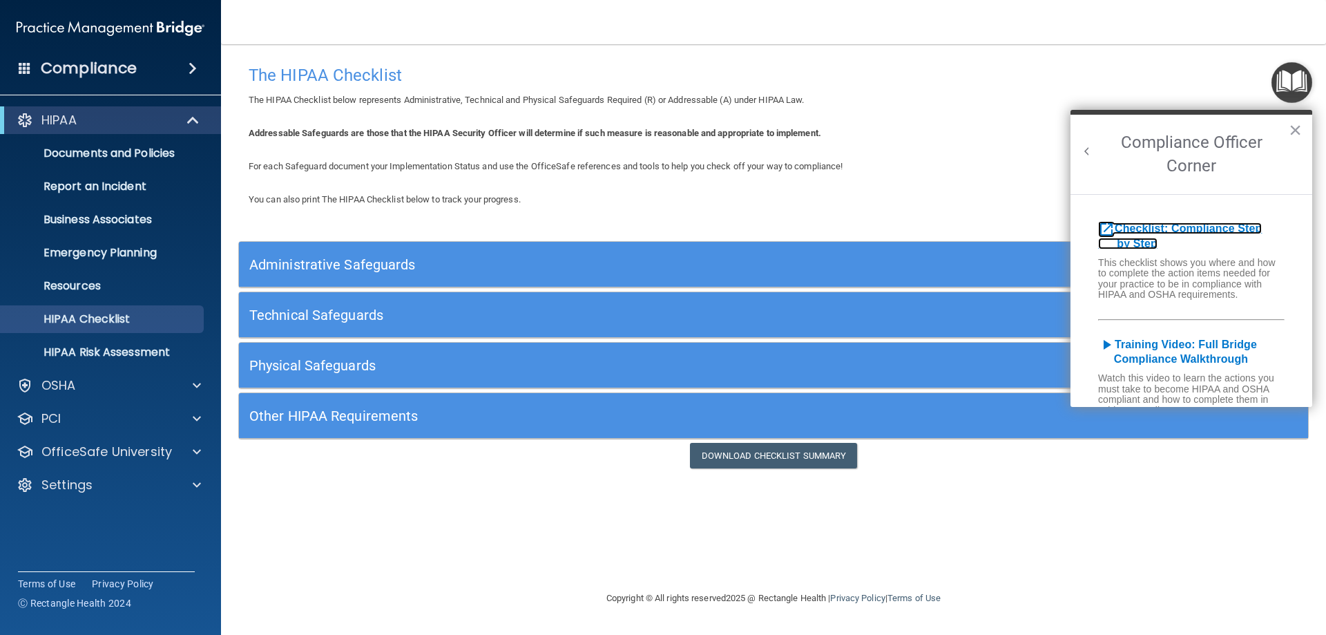
click at [1220, 233] on b "Checklist: Compliance Step by Step" at bounding box center [1180, 235] width 164 height 27
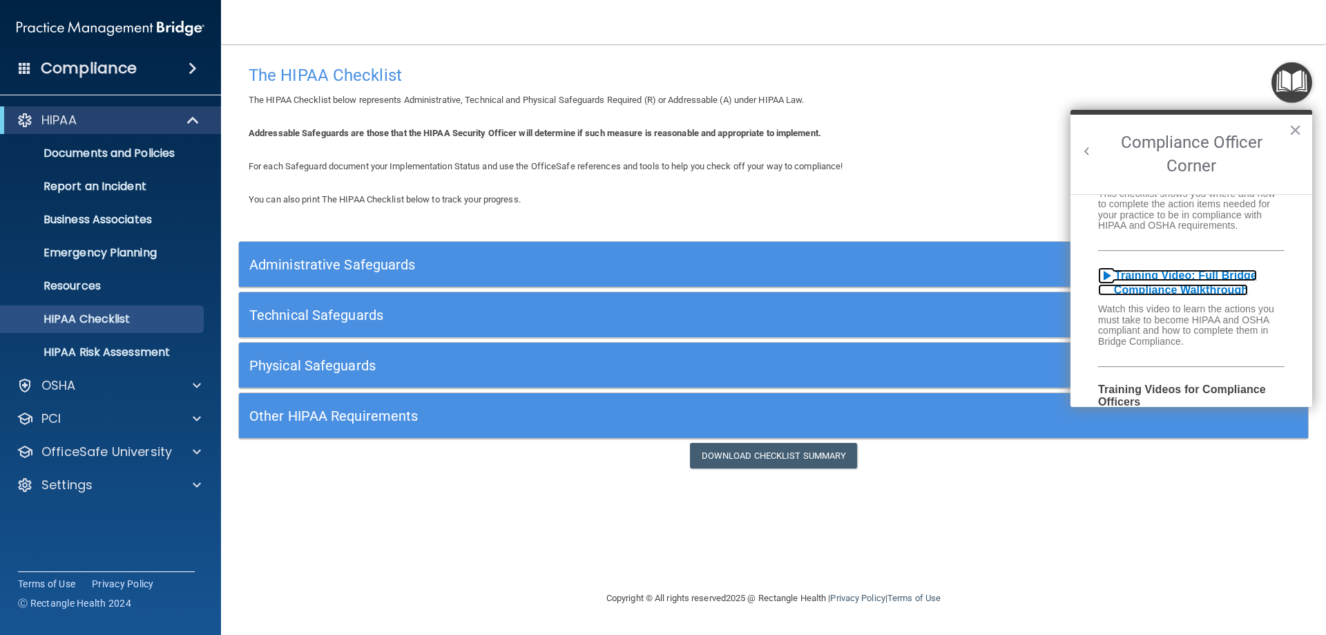
click at [1168, 288] on b "Training Video: Full Bridge Compliance Walkthrough" at bounding box center [1177, 282] width 159 height 27
